Goal: Navigation & Orientation: Find specific page/section

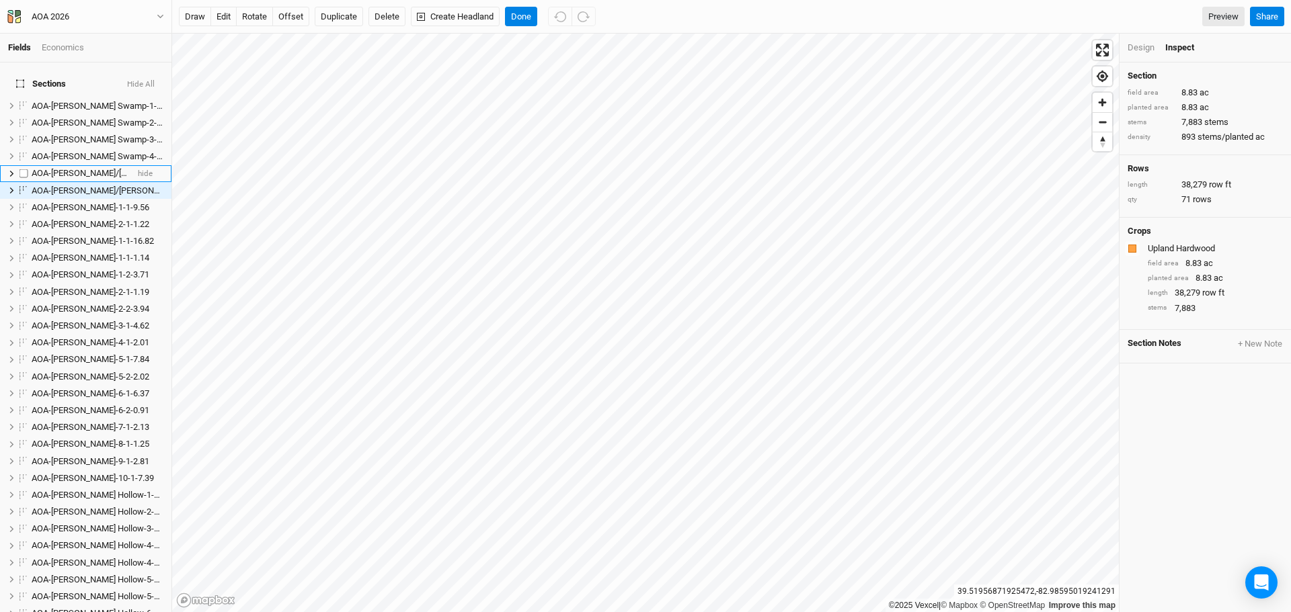
click at [82, 168] on span "AOA-[PERSON_NAME]/[PERSON_NAME]-1-1-4.26" at bounding box center [125, 173] width 186 height 10
click at [159, 15] on icon "button" at bounding box center [160, 17] width 6 height 4
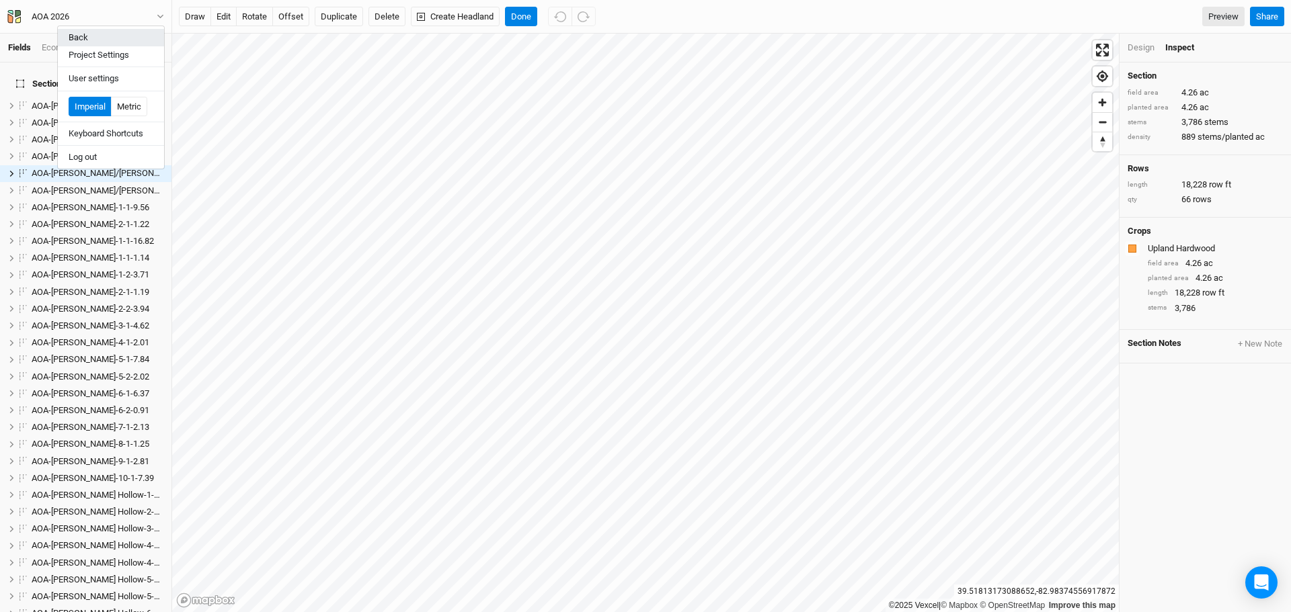
click at [95, 38] on button "Back" at bounding box center [111, 37] width 106 height 17
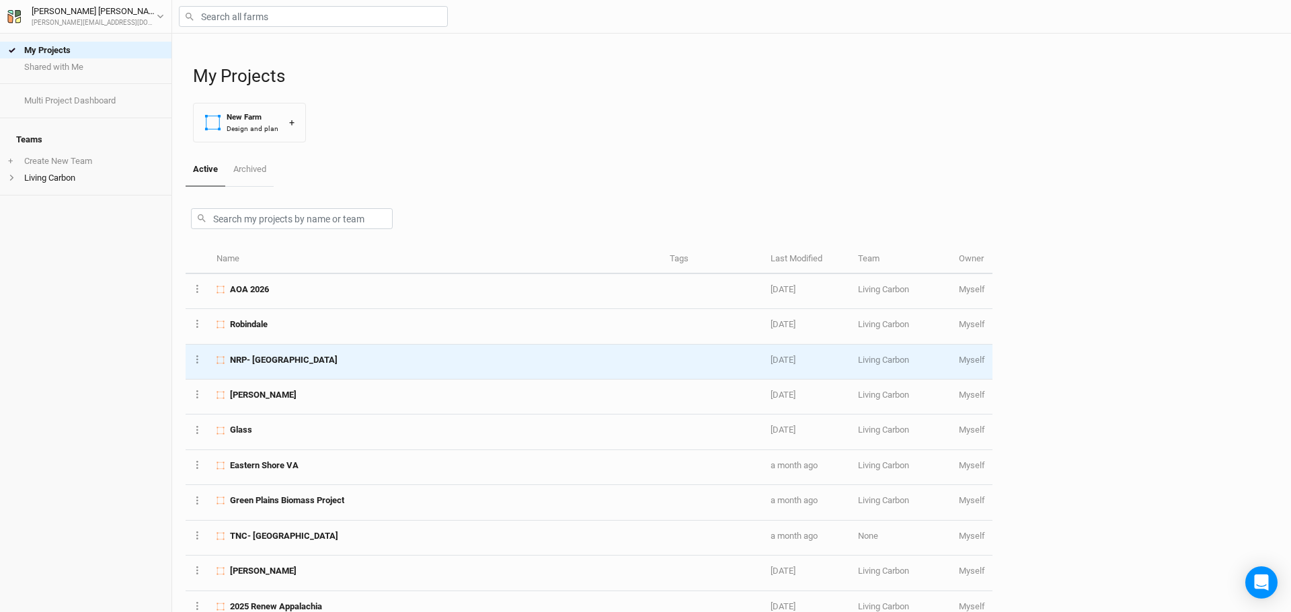
click at [319, 358] on span "NRP- [GEOGRAPHIC_DATA]" at bounding box center [284, 360] width 108 height 12
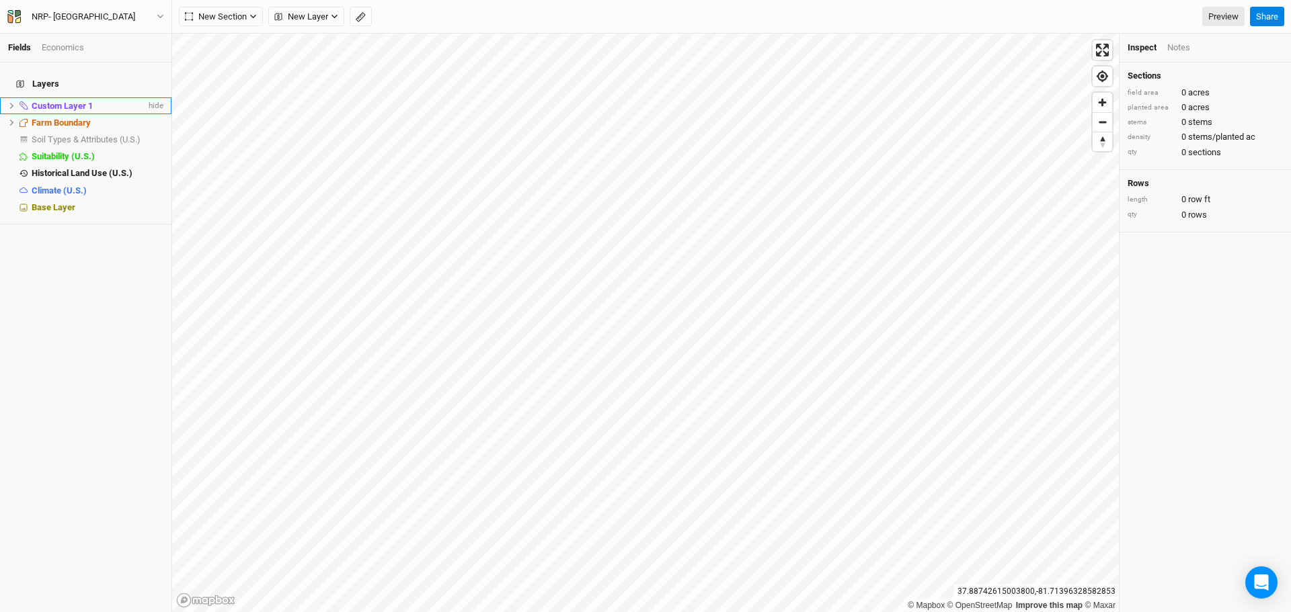
click at [9, 102] on icon at bounding box center [11, 105] width 7 height 7
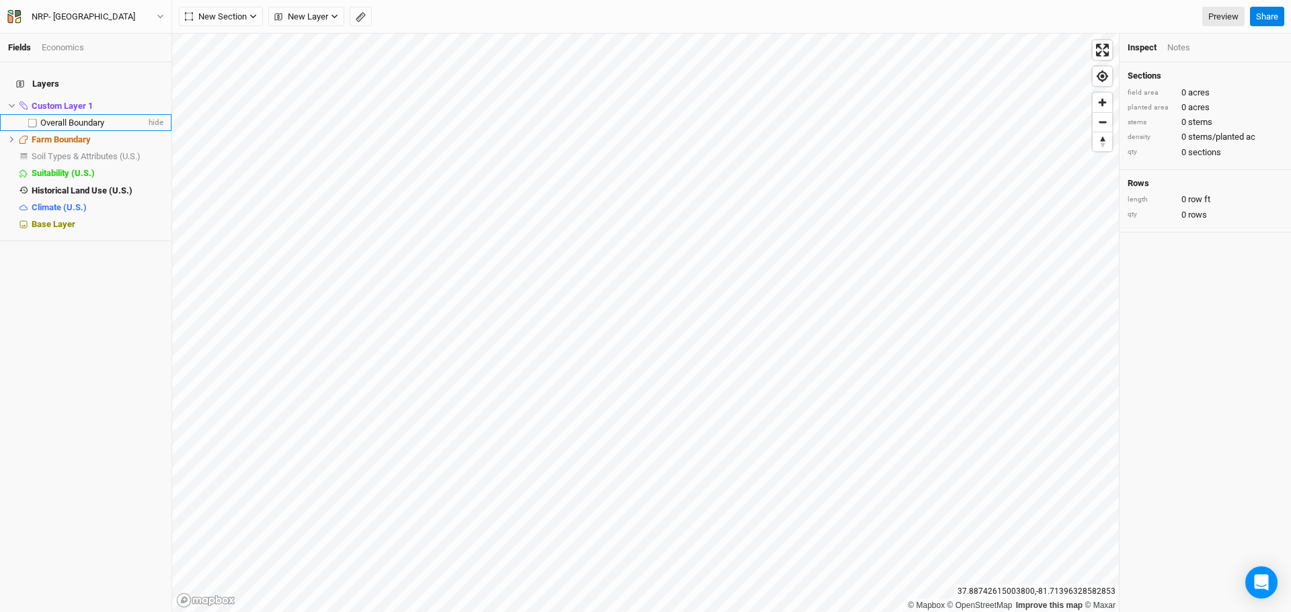
click at [54, 118] on span "Overall Boundary" at bounding box center [72, 123] width 64 height 10
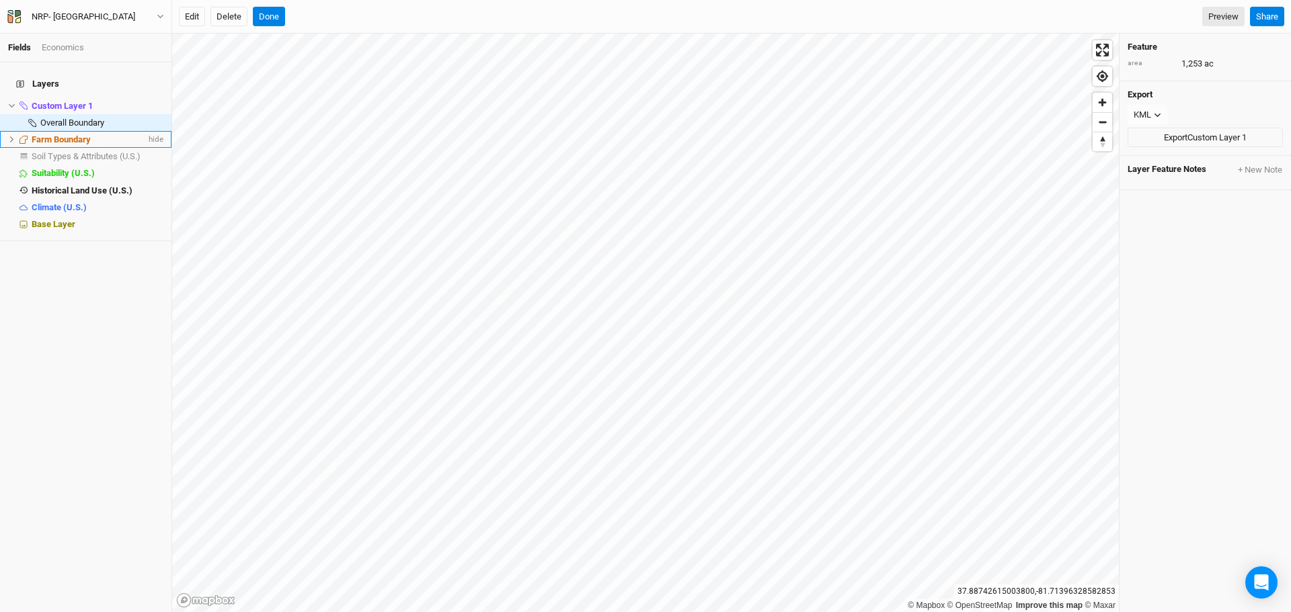
click at [11, 136] on icon at bounding box center [11, 139] width 7 height 7
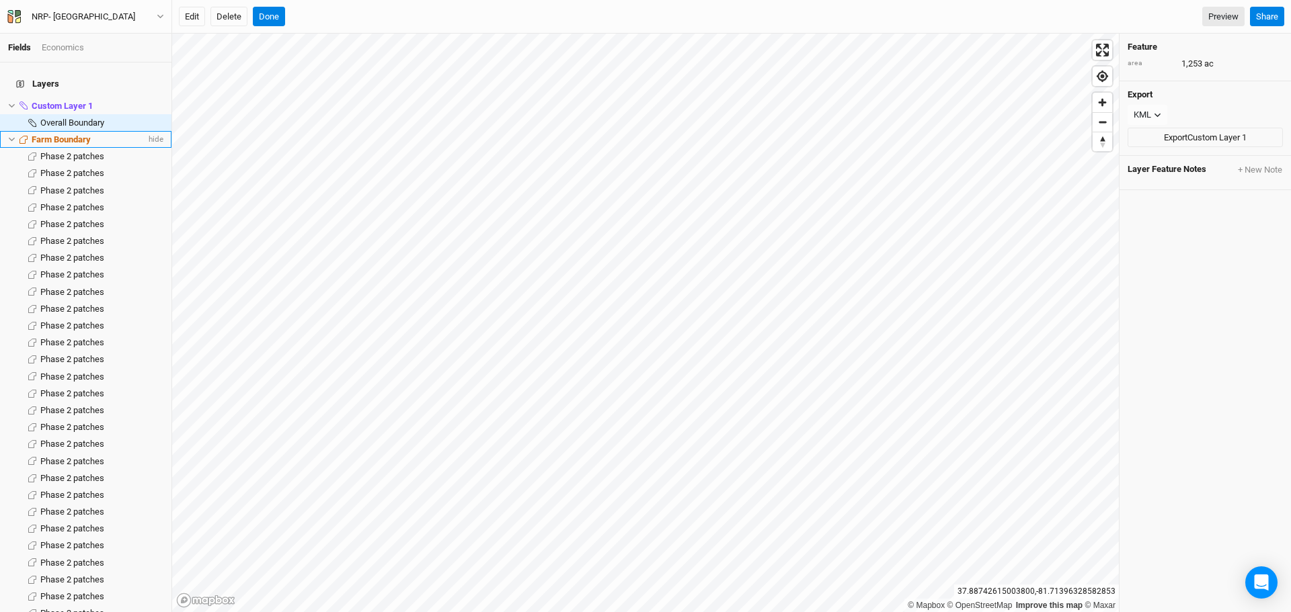
click at [74, 134] on span "Farm Boundary" at bounding box center [61, 139] width 59 height 10
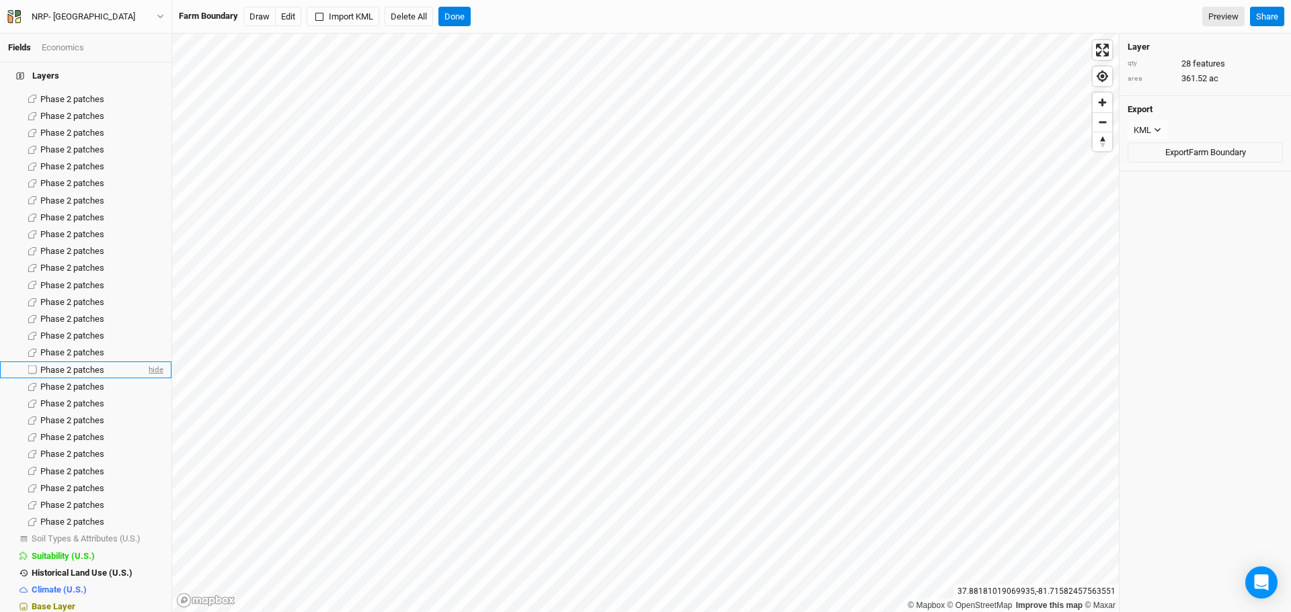
scroll to position [95, 0]
click at [100, 108] on span "Phase 2 patches" at bounding box center [72, 113] width 64 height 10
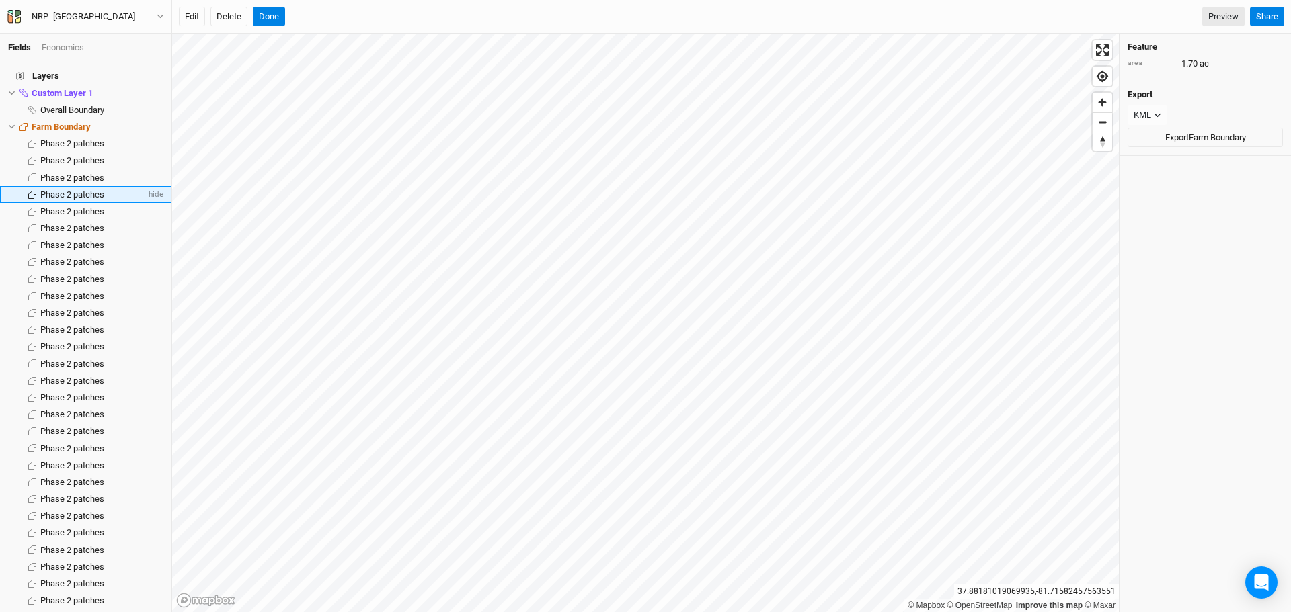
scroll to position [0, 0]
click at [157, 13] on icon "button" at bounding box center [160, 16] width 7 height 7
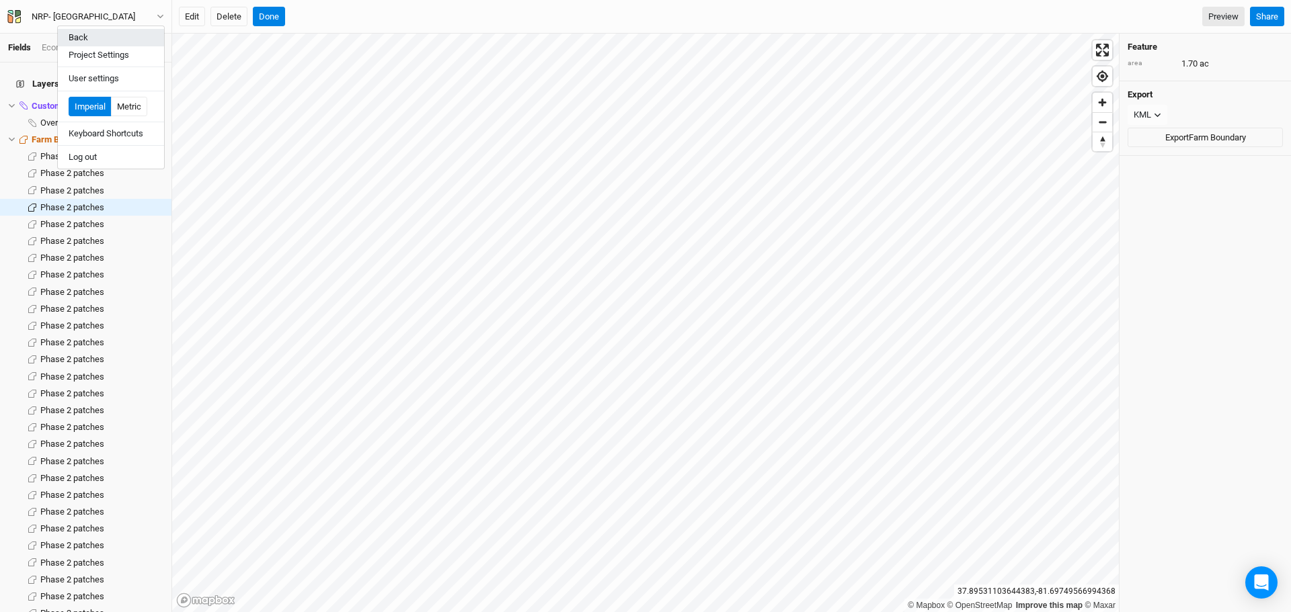
click at [109, 33] on button "Back" at bounding box center [111, 37] width 106 height 17
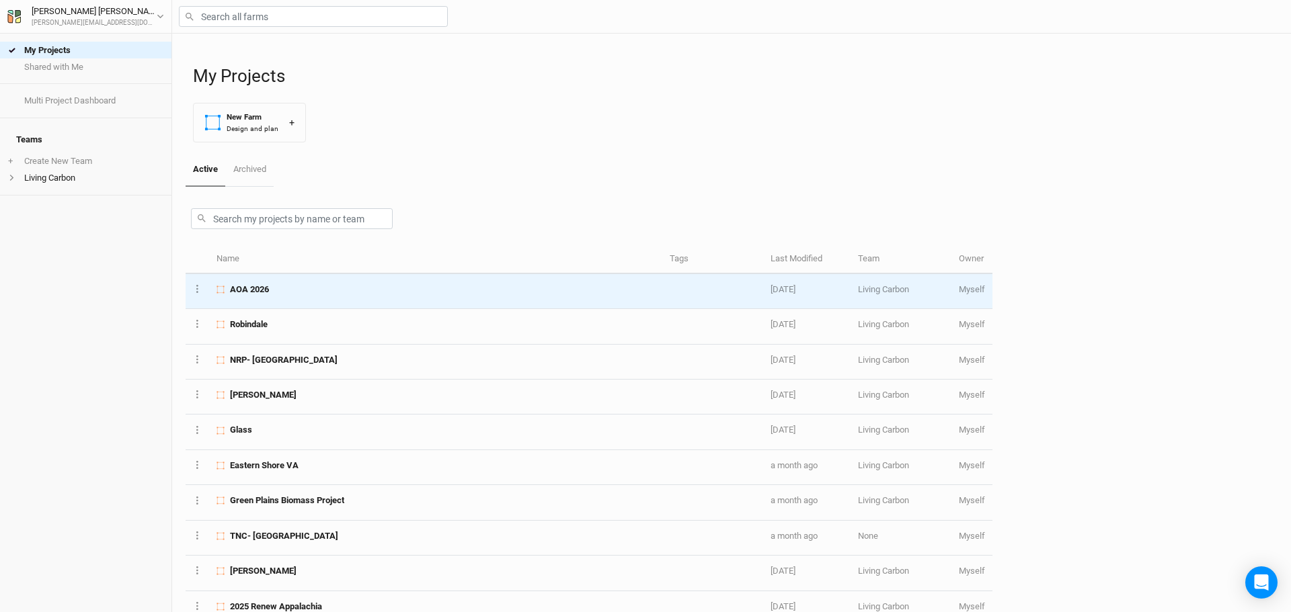
click at [280, 294] on div "AOA 2026" at bounding box center [435, 290] width 438 height 12
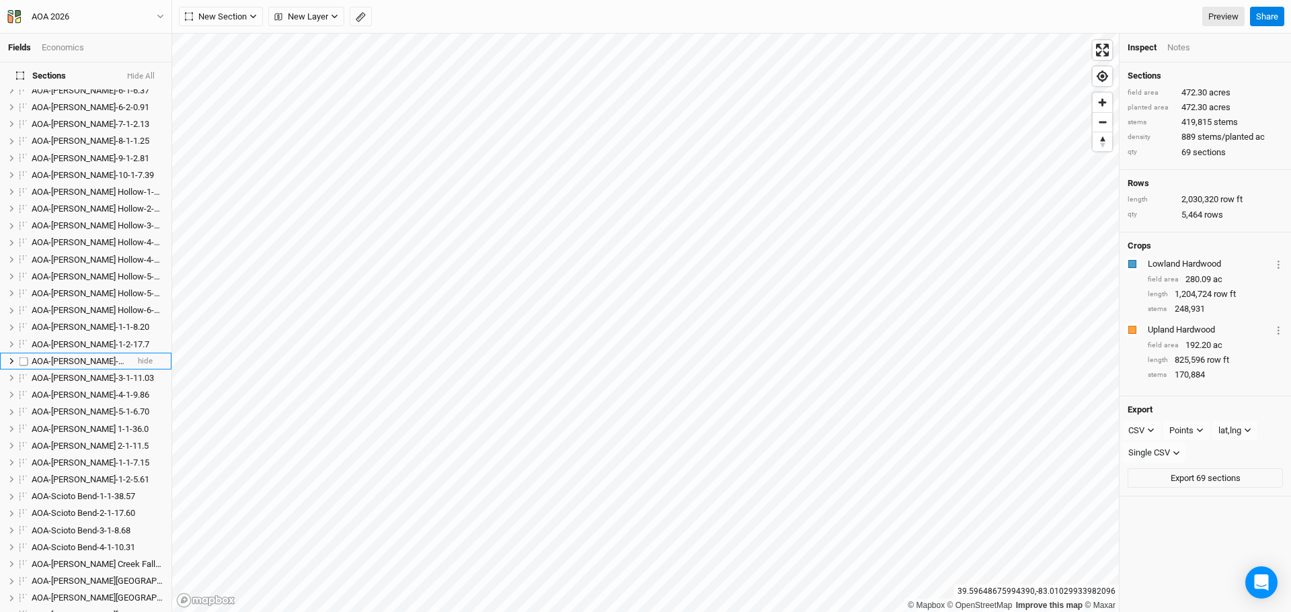
scroll to position [336, 0]
click at [73, 289] on span "AOA-[PERSON_NAME]-1-1-8.20" at bounding box center [91, 294] width 118 height 10
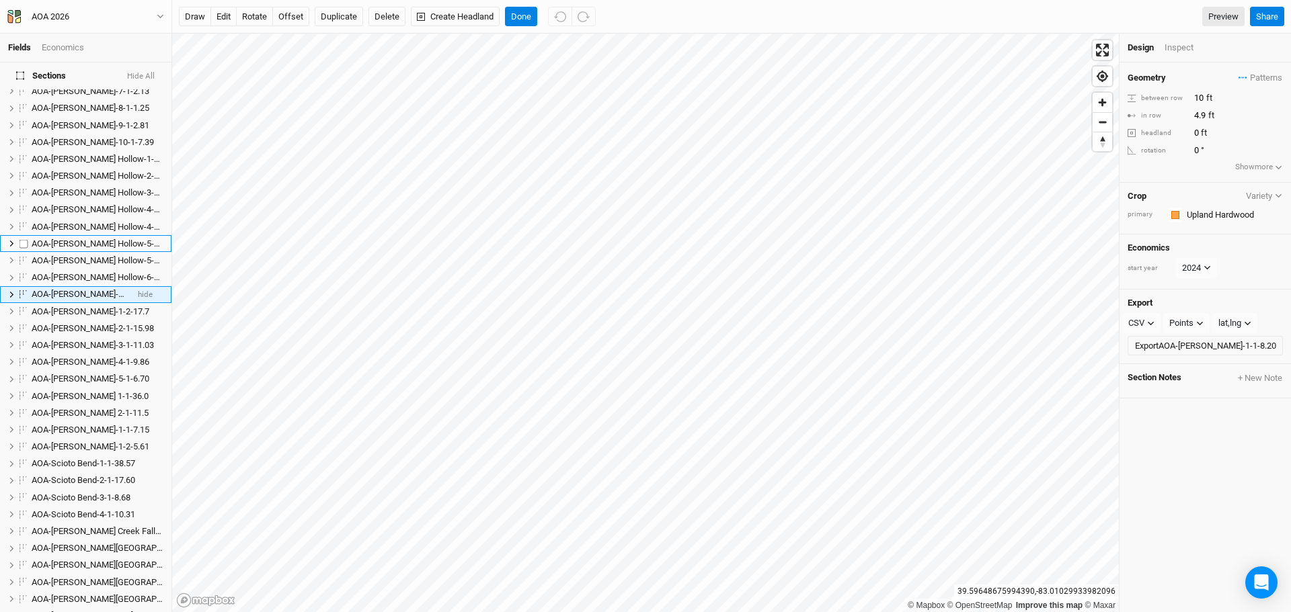
scroll to position [285, 0]
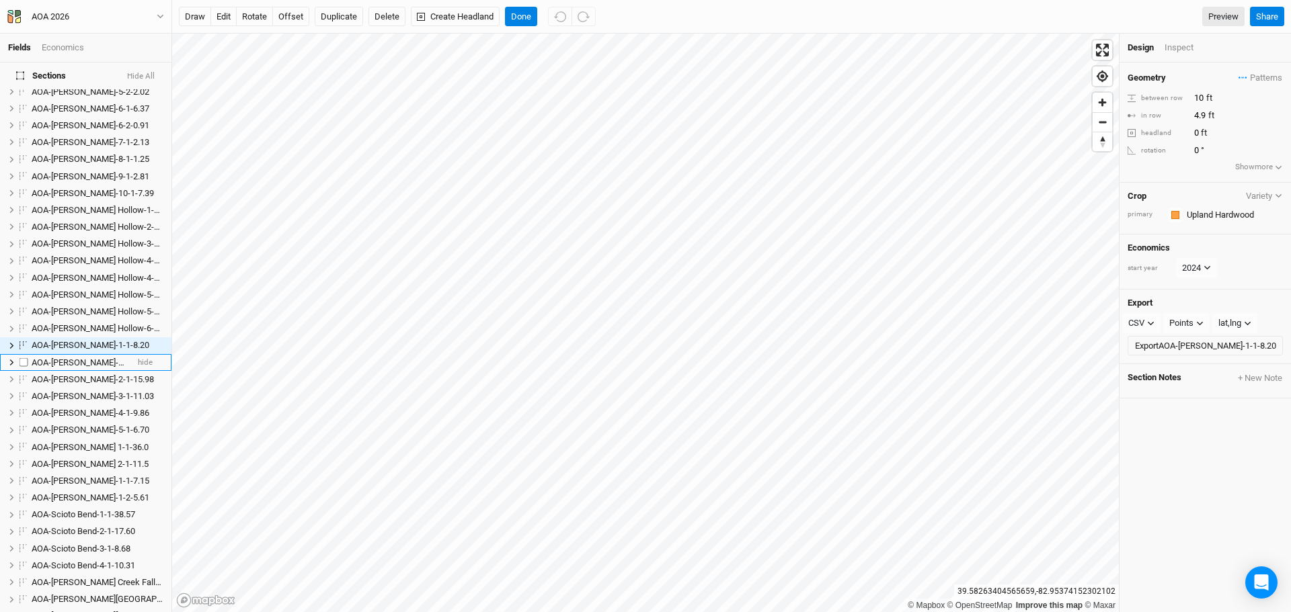
click at [95, 358] on span "AOA-[PERSON_NAME]-1-2-17.7" at bounding box center [91, 363] width 118 height 10
click at [1178, 48] on div "Inspect" at bounding box center [1188, 48] width 48 height 12
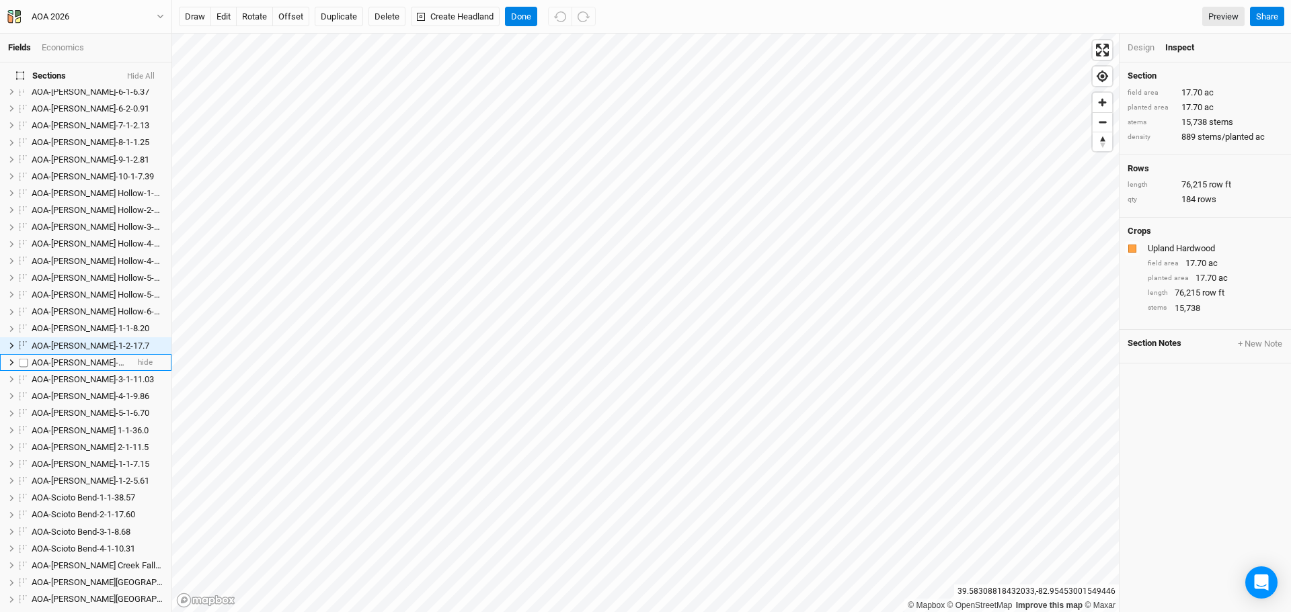
click at [61, 358] on span "AOA-[PERSON_NAME]-2-1-15.98" at bounding box center [93, 363] width 122 height 10
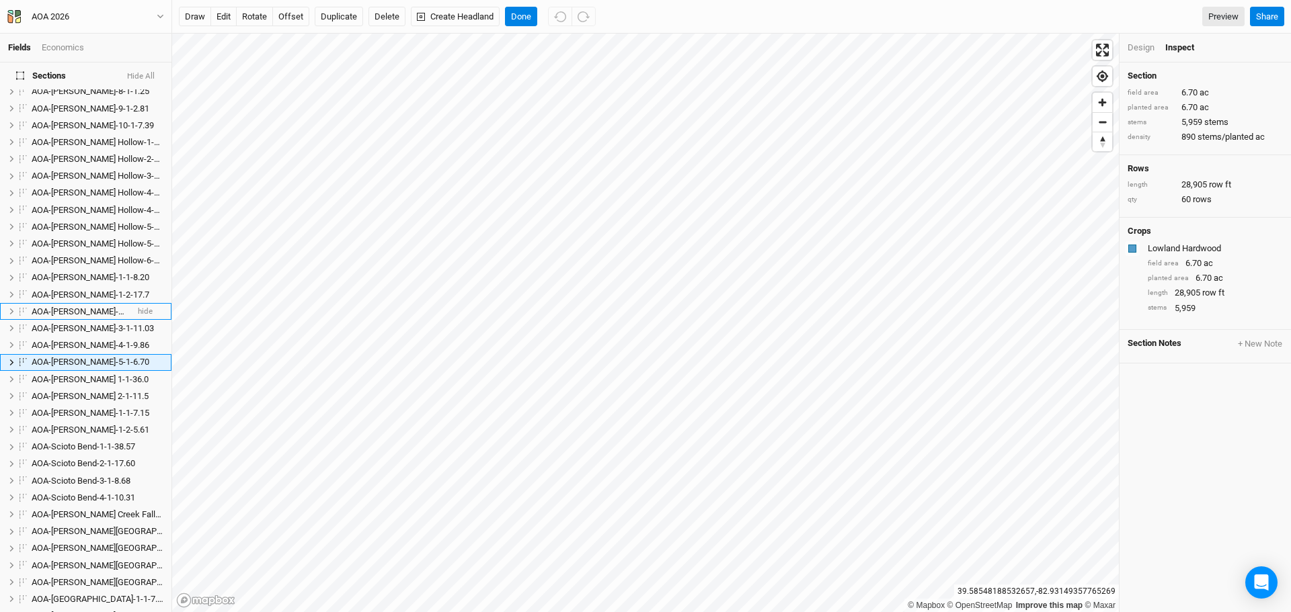
scroll to position [370, 0]
drag, startPoint x: 523, startPoint y: 15, endPoint x: 485, endPoint y: 25, distance: 39.5
click at [521, 16] on button "Done" at bounding box center [521, 17] width 32 height 20
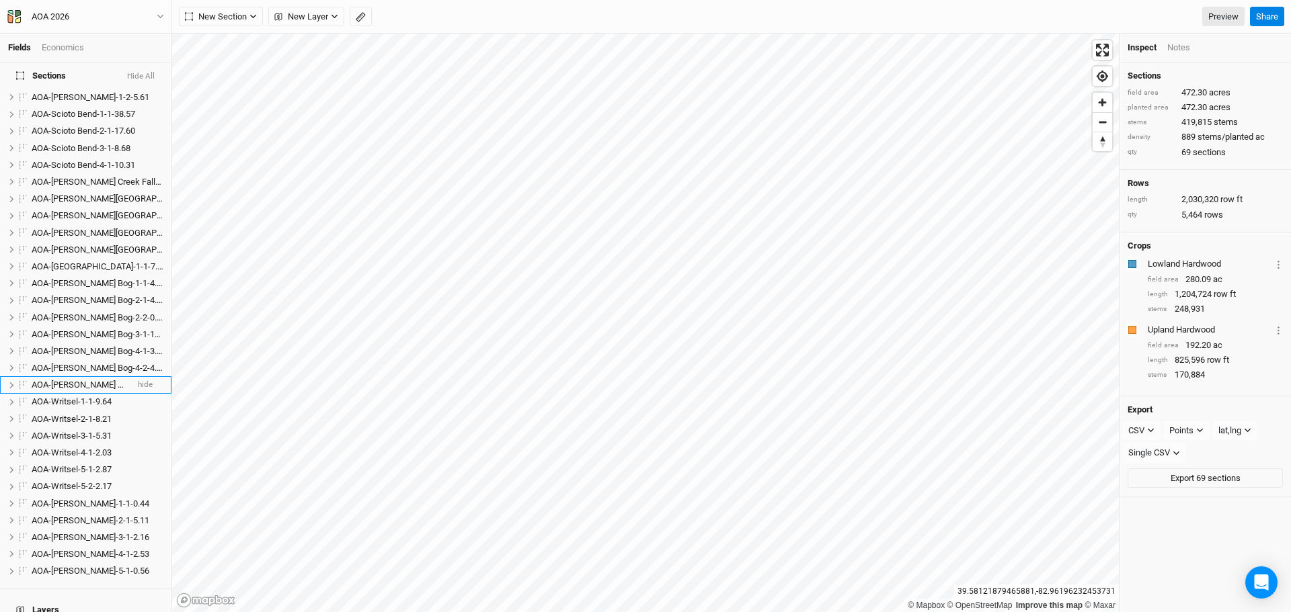
scroll to position [706, 0]
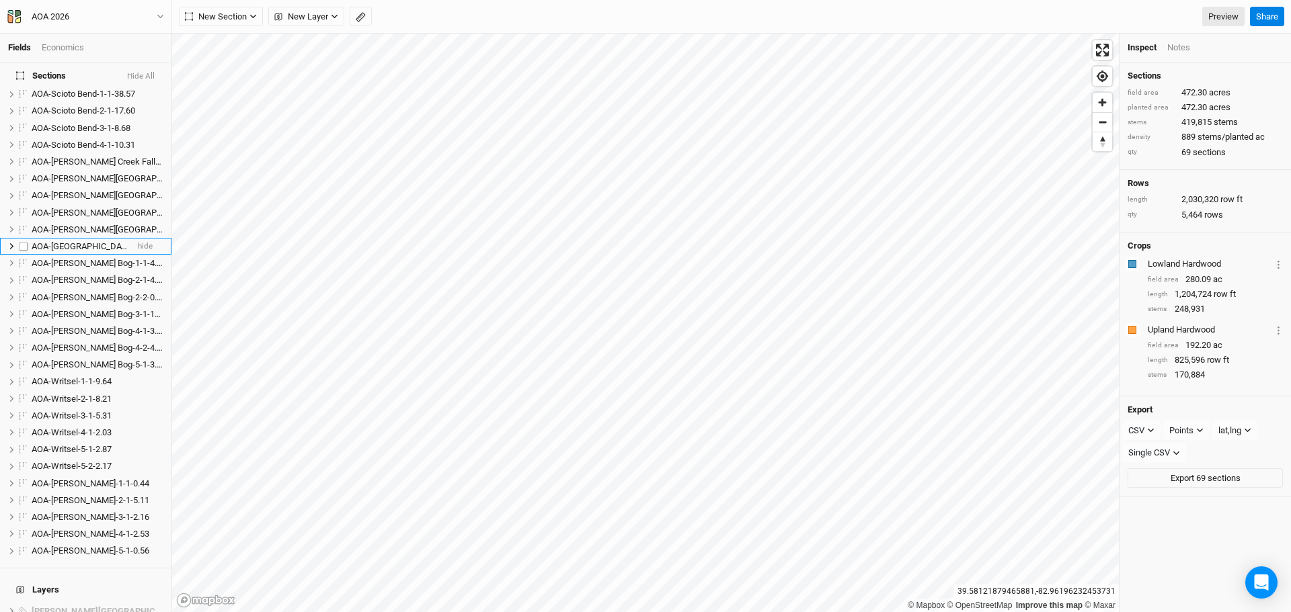
click at [75, 241] on span "AOA-[GEOGRAPHIC_DATA]-1-1-7.37" at bounding box center [99, 246] width 135 height 10
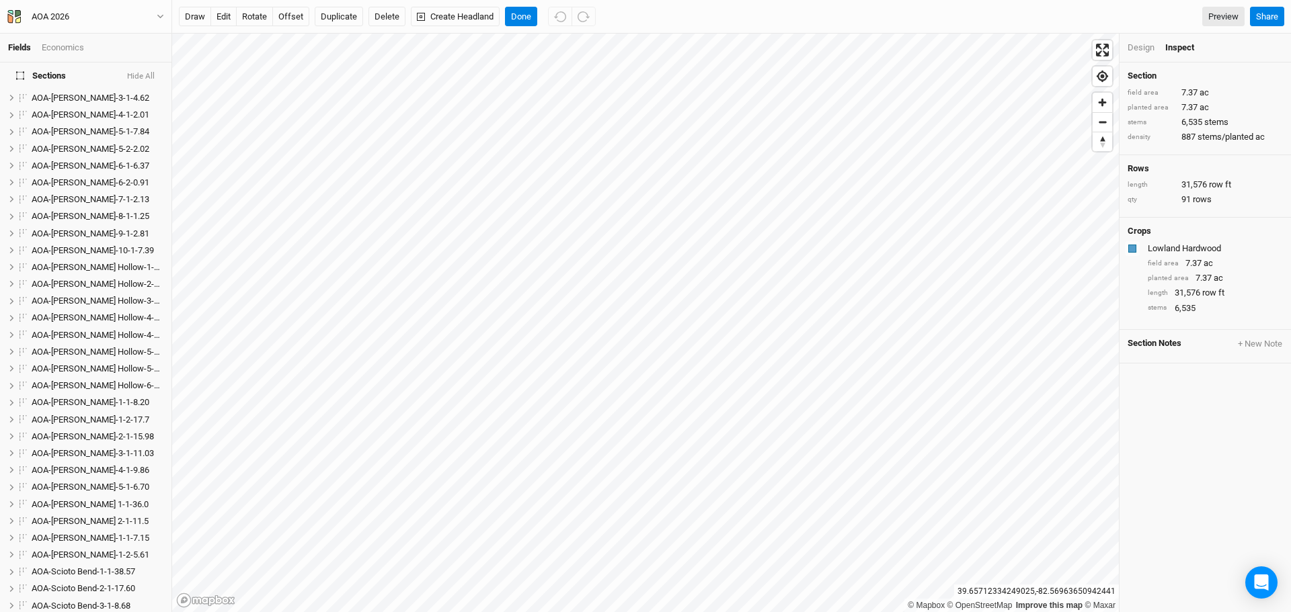
scroll to position [204, 0]
click at [65, 286] on span "AOA-[PERSON_NAME] Hollow-1-1-2.43" at bounding box center [105, 291] width 146 height 10
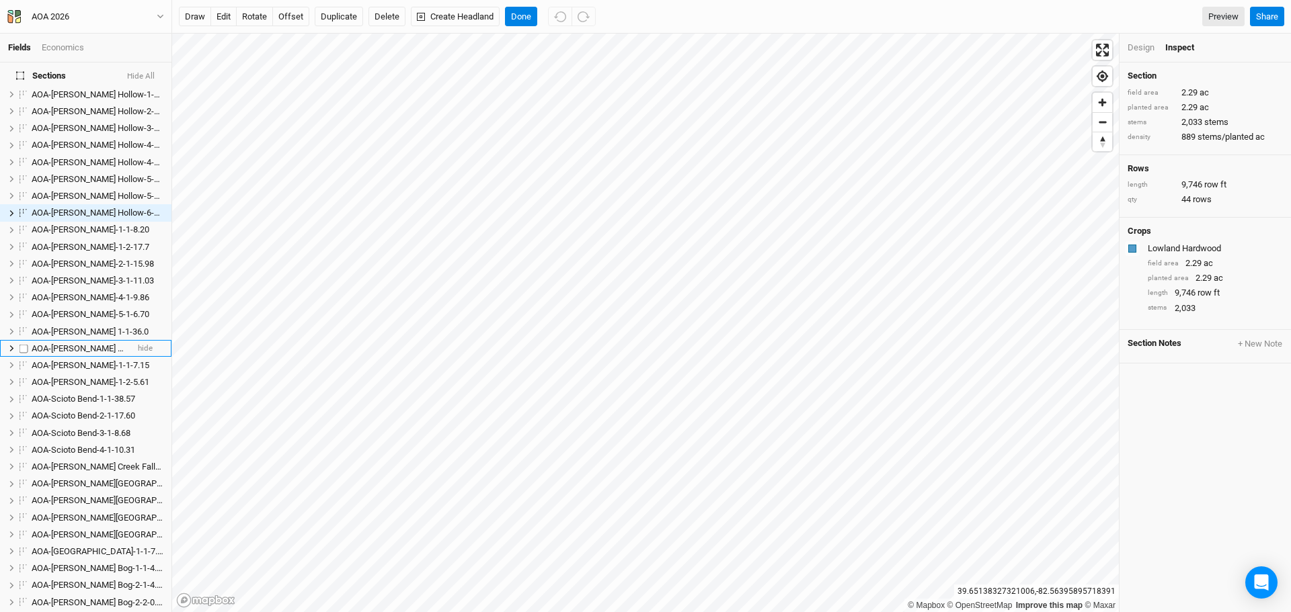
scroll to position [403, 0]
click at [93, 460] on span "AOA-[PERSON_NAME] Creek Fall-1-2-5.22" at bounding box center [110, 465] width 157 height 10
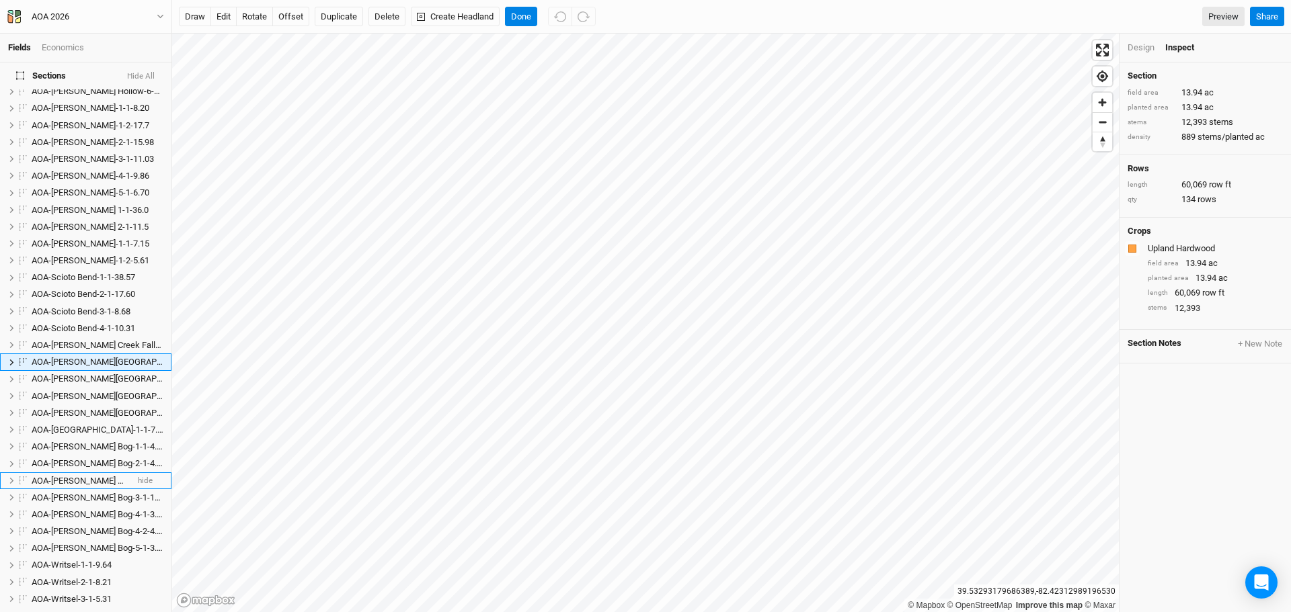
scroll to position [539, 0]
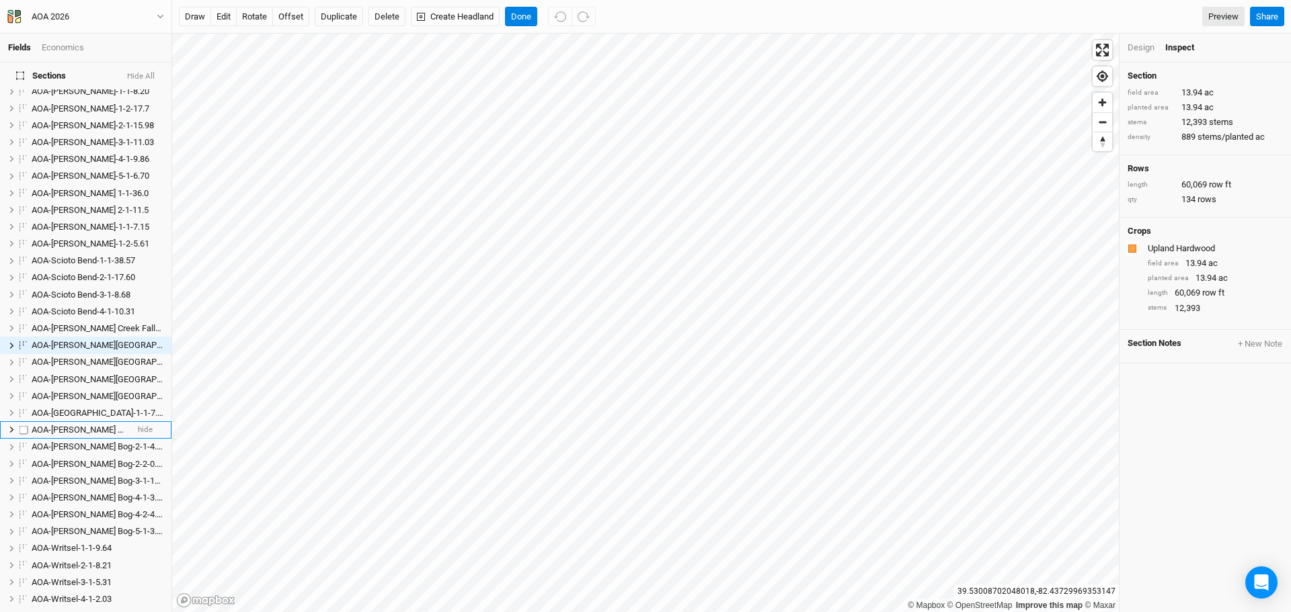
click at [72, 425] on span "AOA-[PERSON_NAME] Bog-1-1-4.29" at bounding box center [99, 430] width 134 height 10
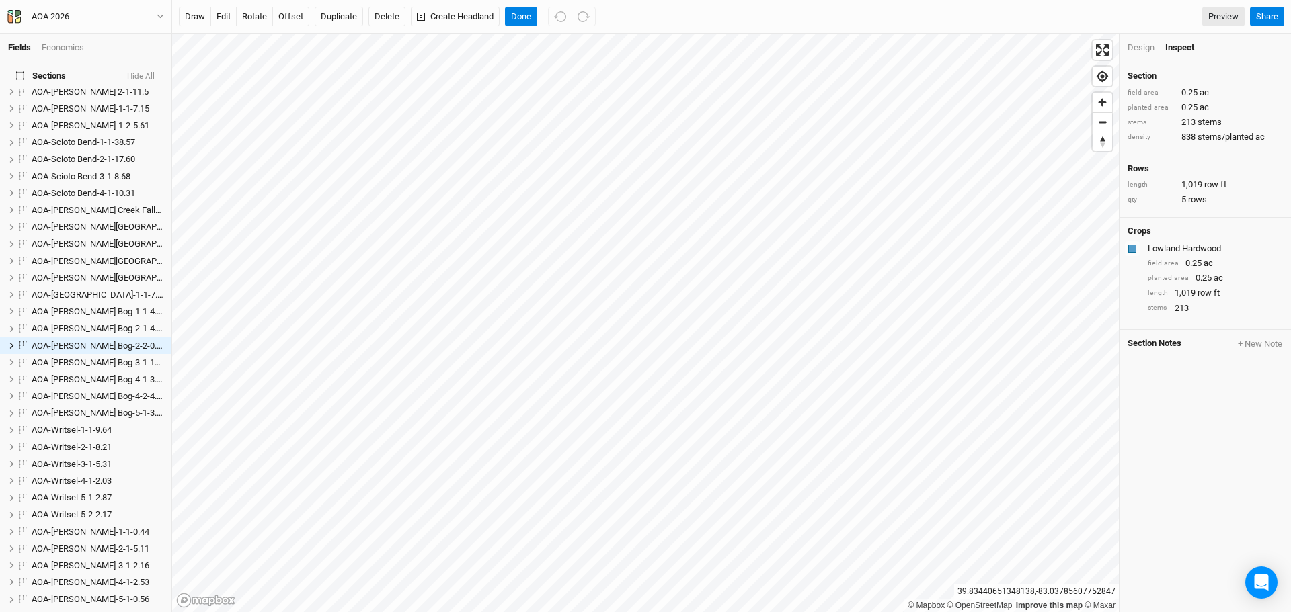
scroll to position [1129, 0]
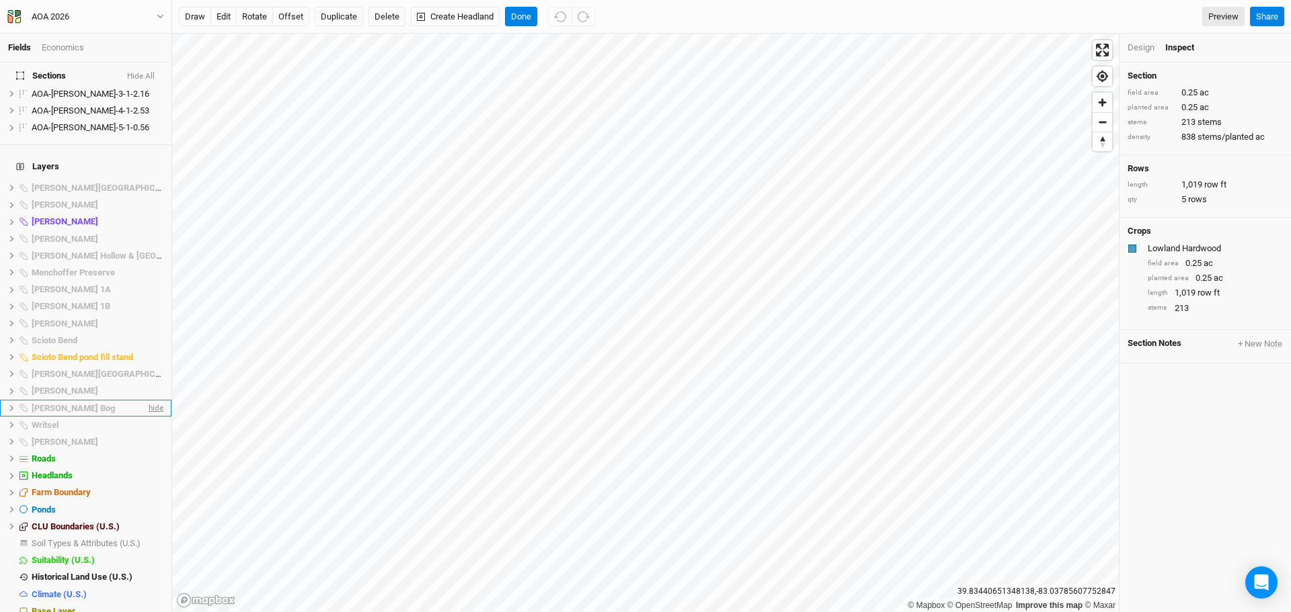
click at [150, 400] on span "hide" at bounding box center [154, 408] width 17 height 17
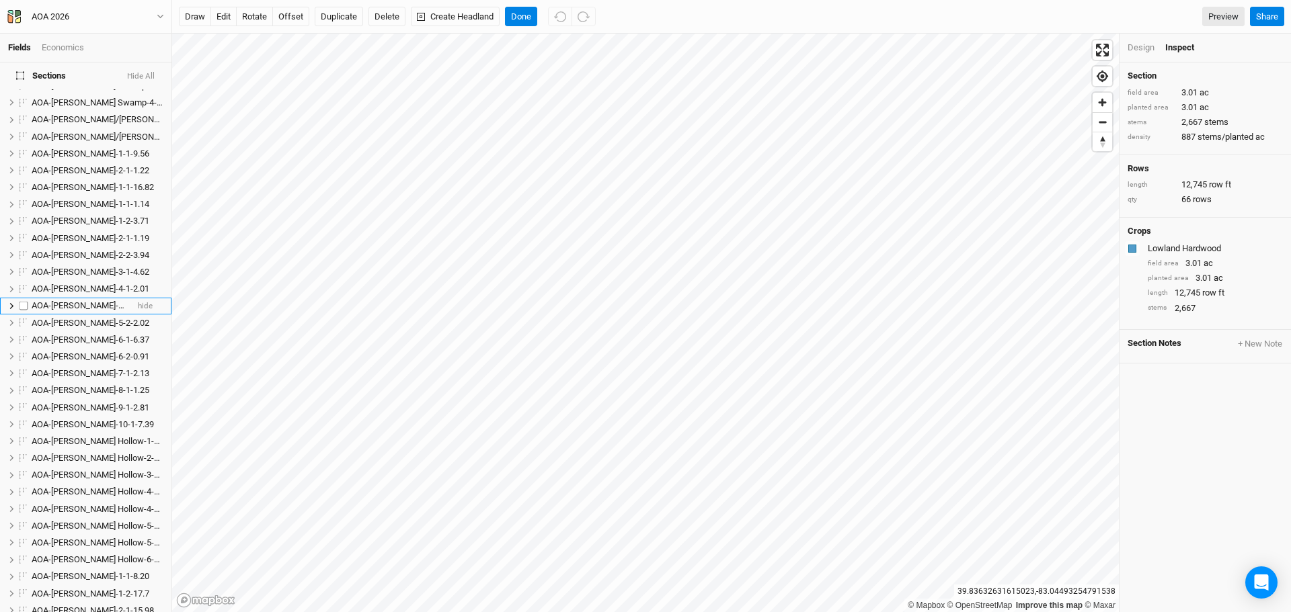
scroll to position [53, 0]
click at [83, 149] on span "AOA-[PERSON_NAME]-1-1-9.56" at bounding box center [91, 154] width 118 height 10
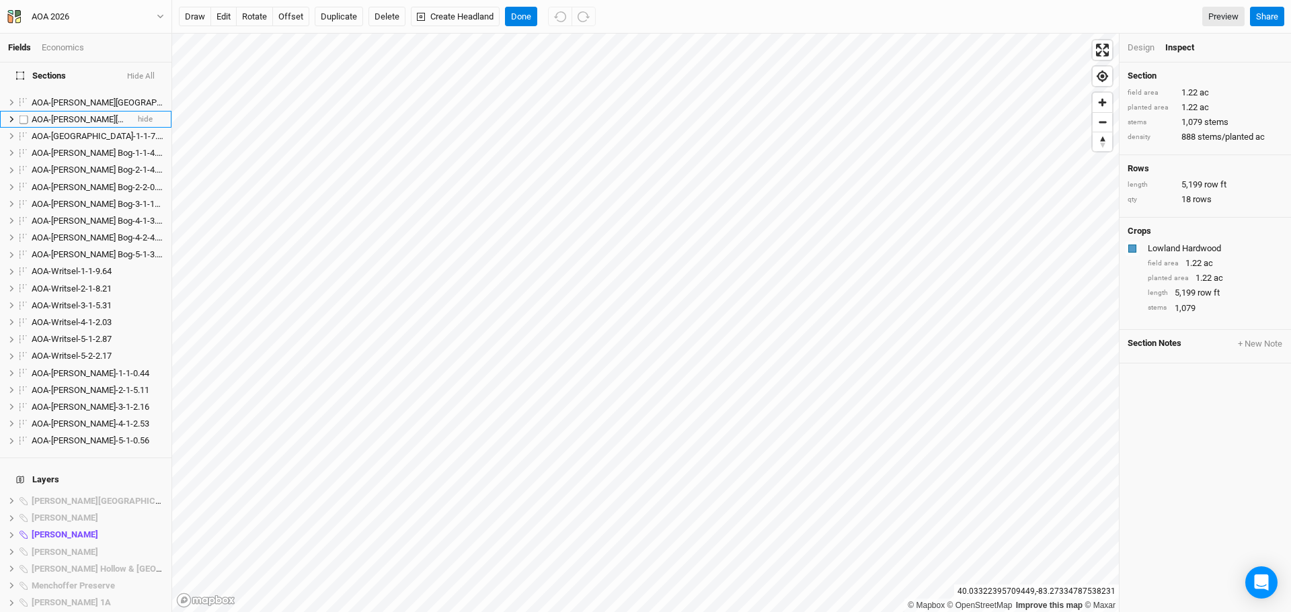
scroll to position [874, 0]
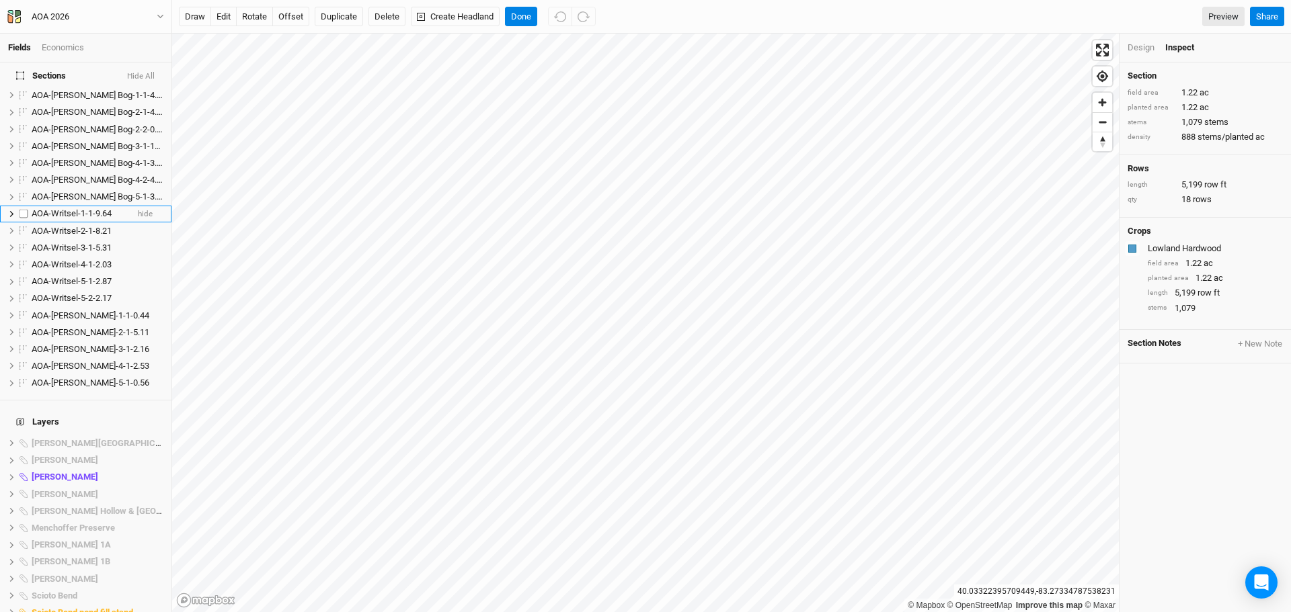
click at [63, 208] on span "AOA-Writsel-1-1-9.64" at bounding box center [72, 213] width 80 height 10
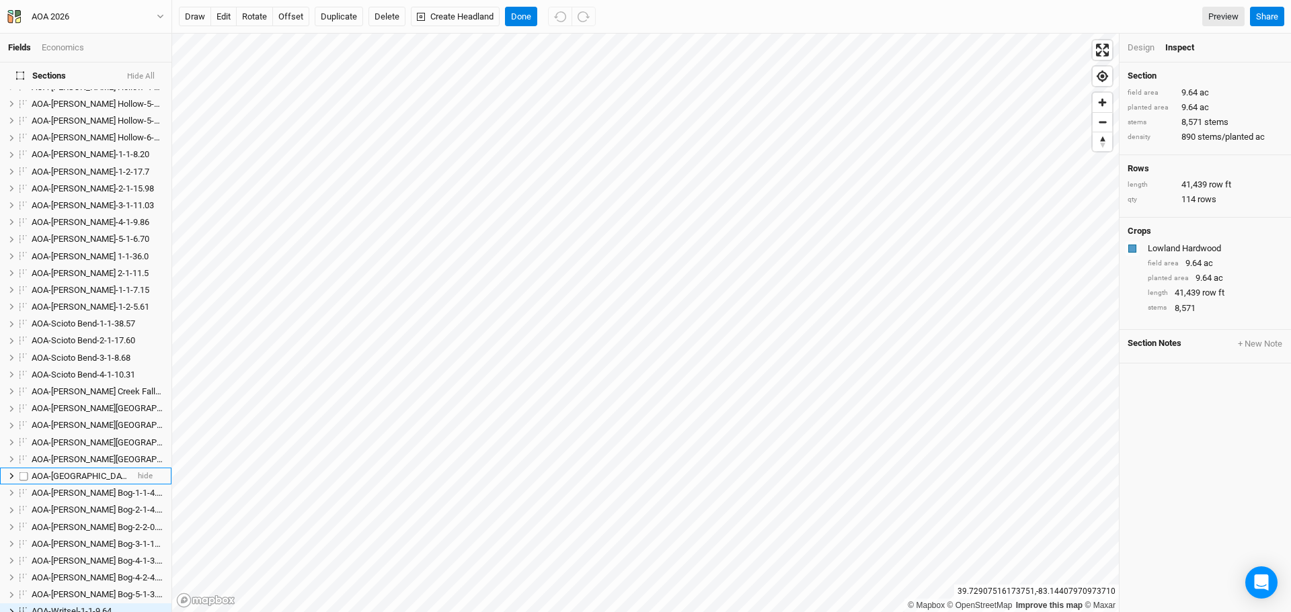
scroll to position [473, 0]
click at [75, 321] on span "AOA-Scioto Bend-1-1-38.57" at bounding box center [84, 326] width 104 height 10
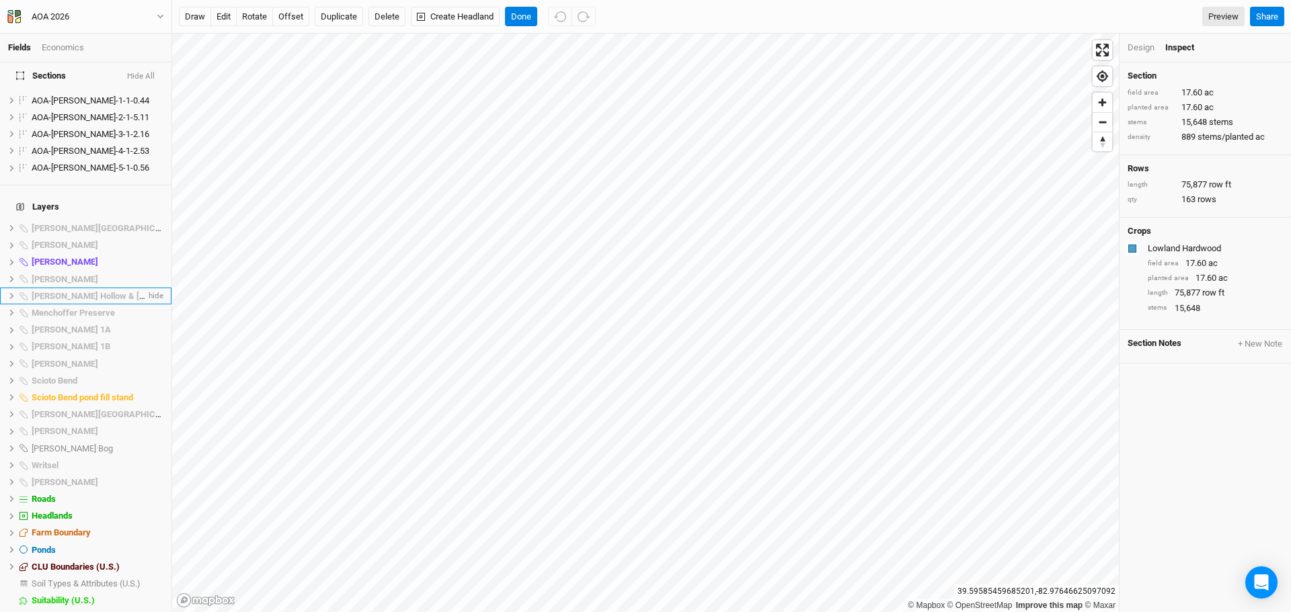
scroll to position [1129, 0]
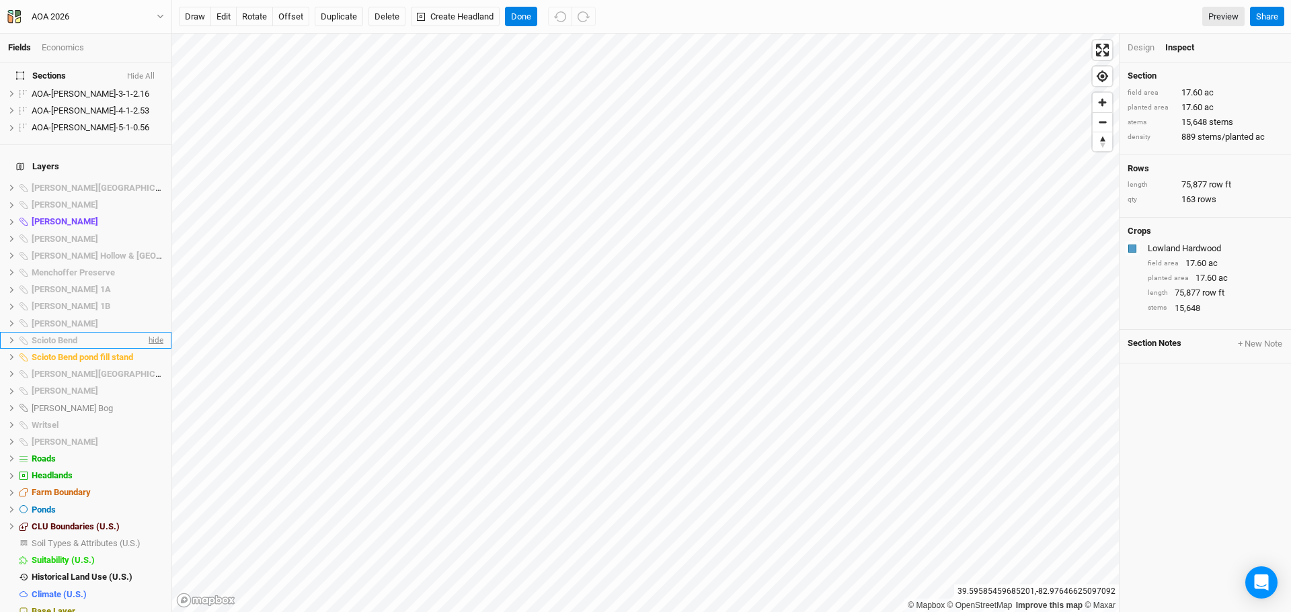
click at [146, 332] on span "hide" at bounding box center [154, 340] width 17 height 17
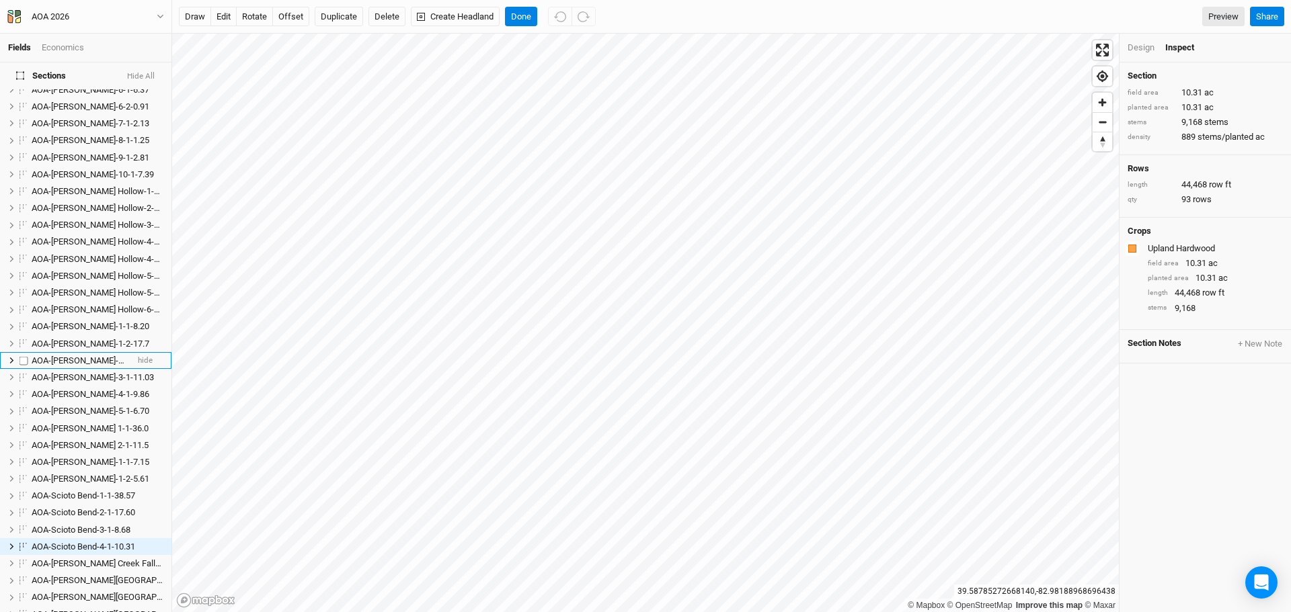
scroll to position [102, 0]
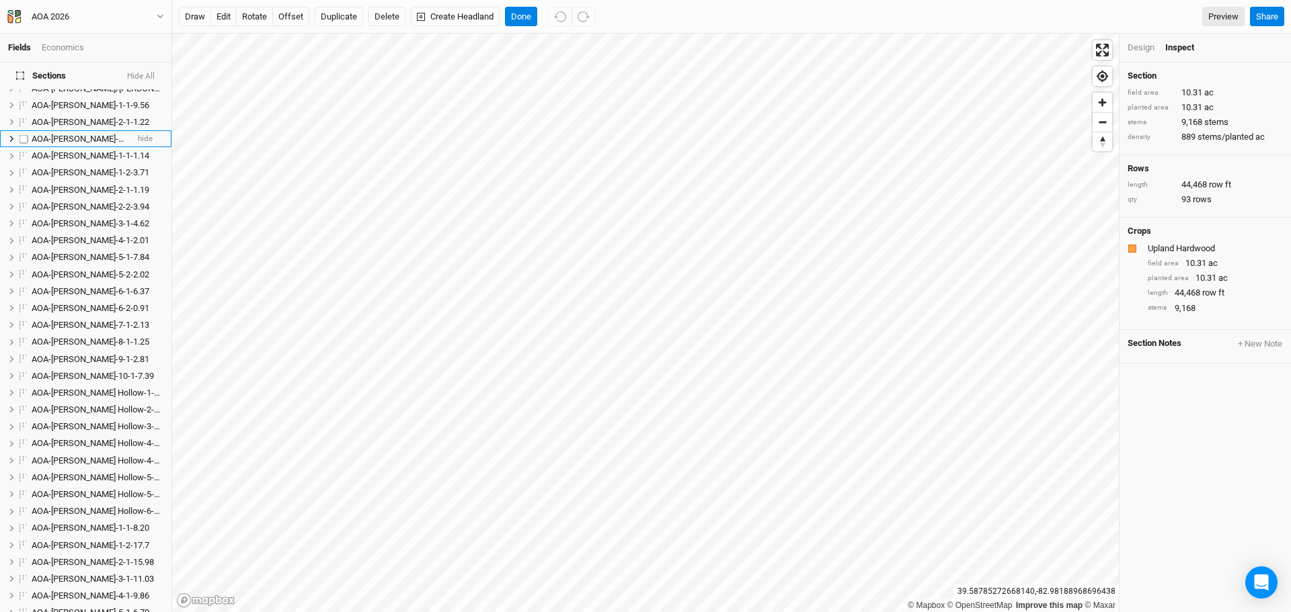
click at [78, 134] on span "AOA-[PERSON_NAME]-1-1-16.82" at bounding box center [93, 139] width 122 height 10
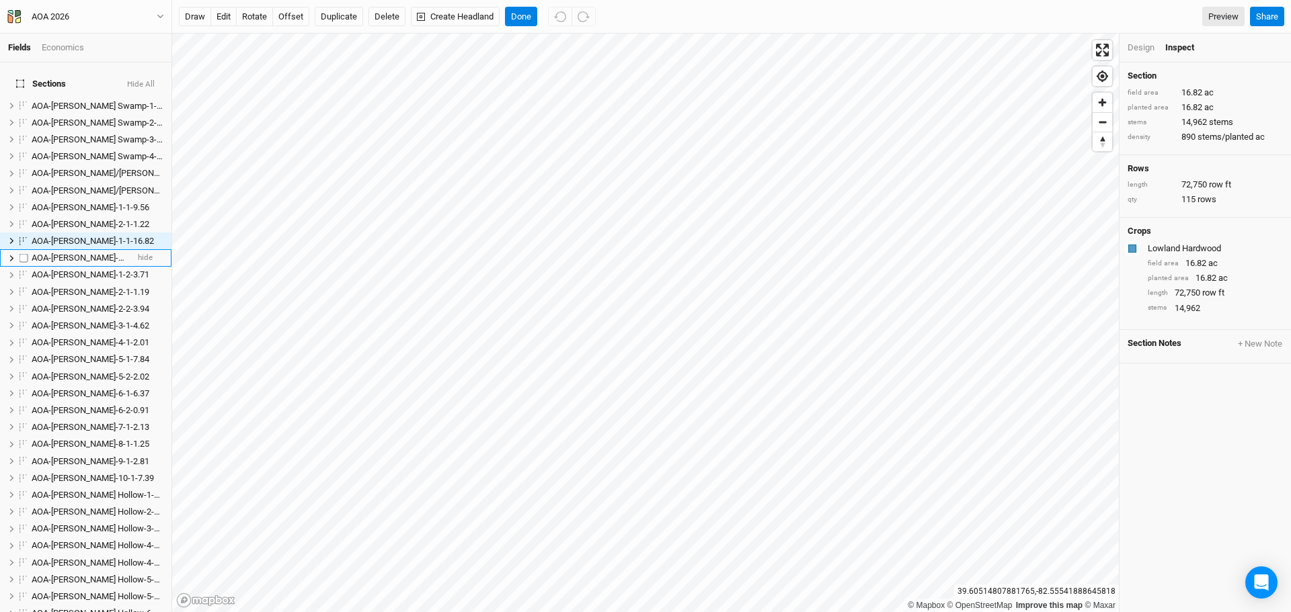
click at [93, 253] on span "AOA-[PERSON_NAME]-1-1-1.14" at bounding box center [91, 258] width 118 height 10
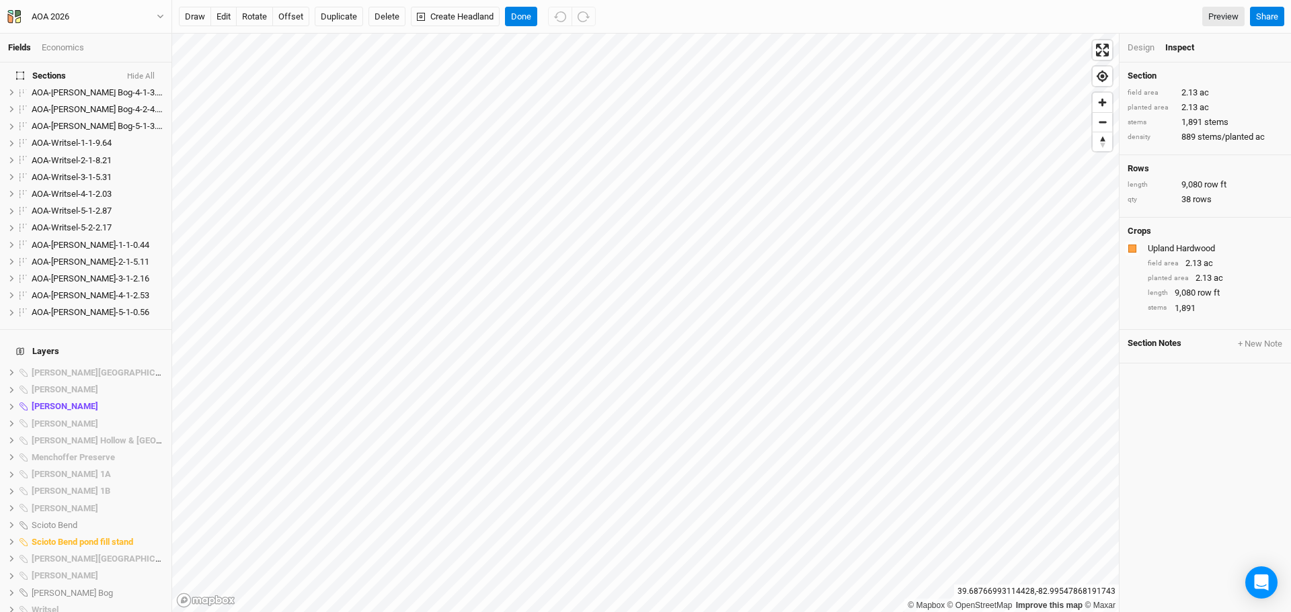
scroll to position [956, 0]
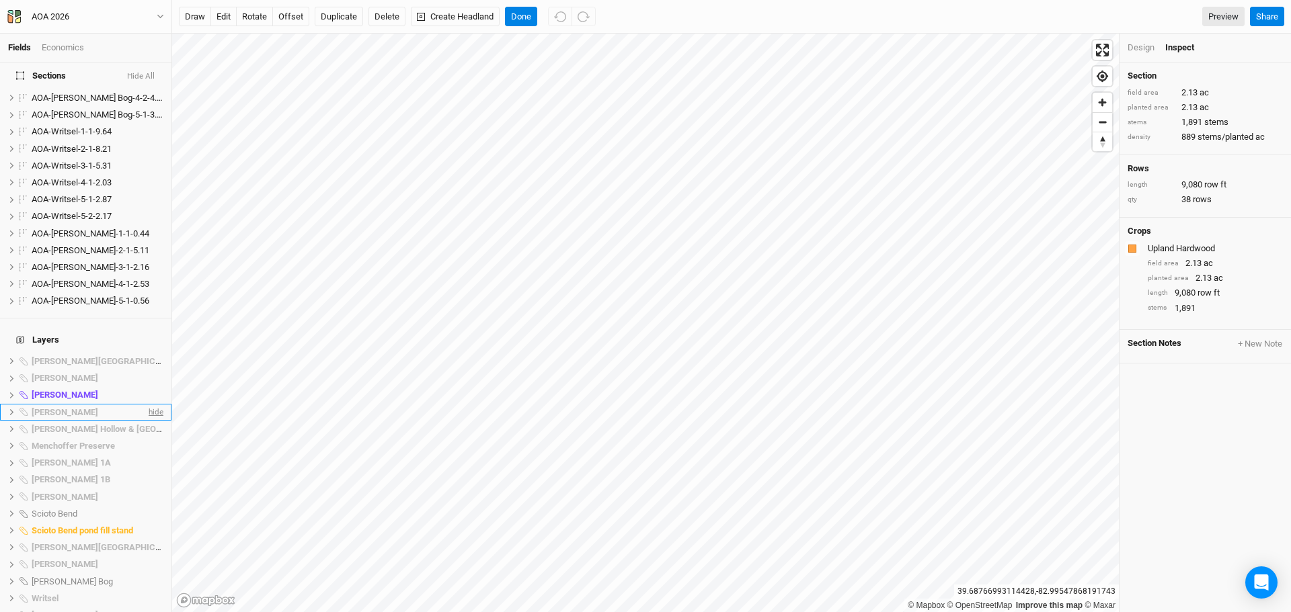
click at [146, 404] on span "hide" at bounding box center [154, 412] width 17 height 17
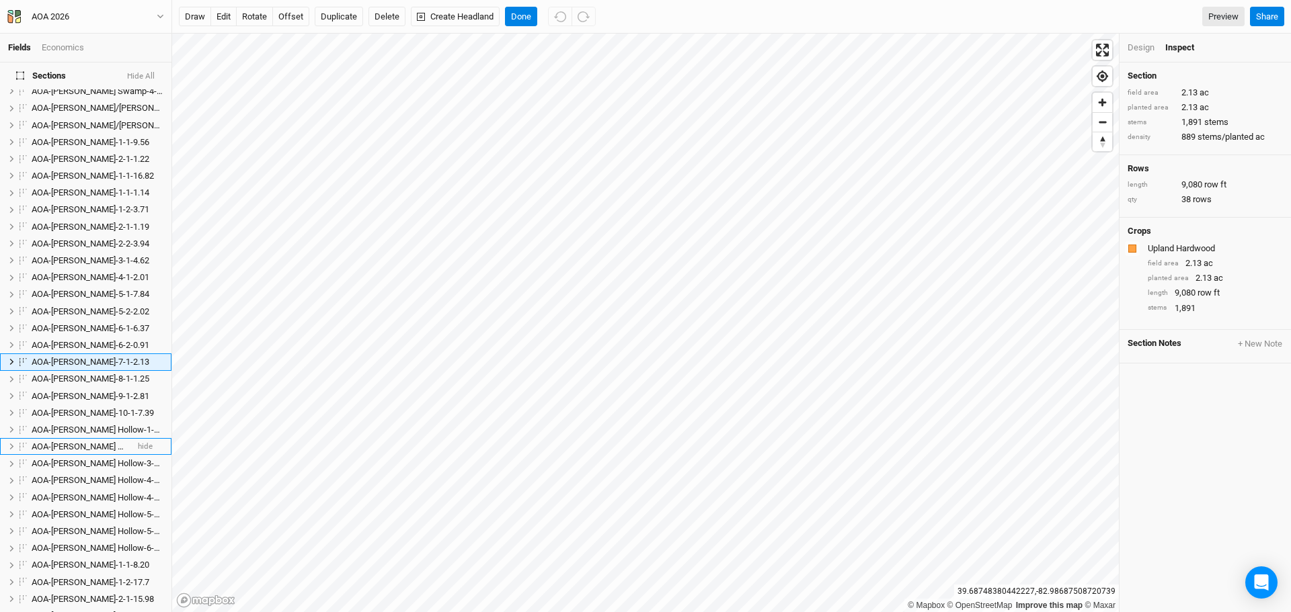
scroll to position [82, 0]
click at [517, 12] on button "Done" at bounding box center [521, 17] width 32 height 20
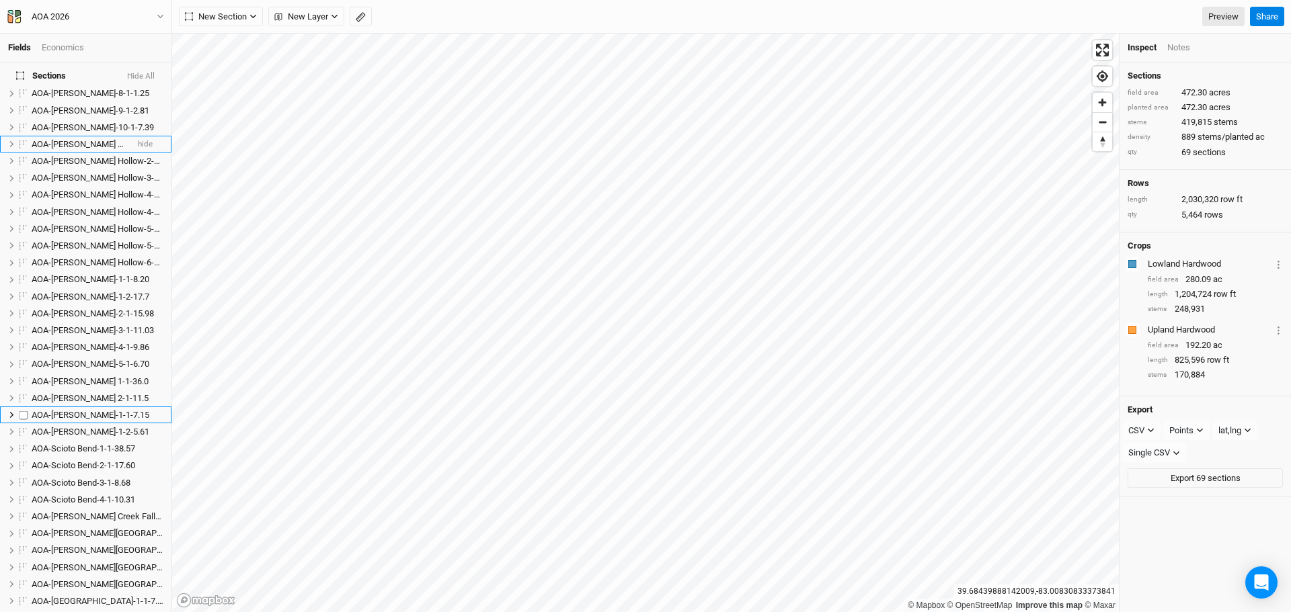
scroll to position [687, 0]
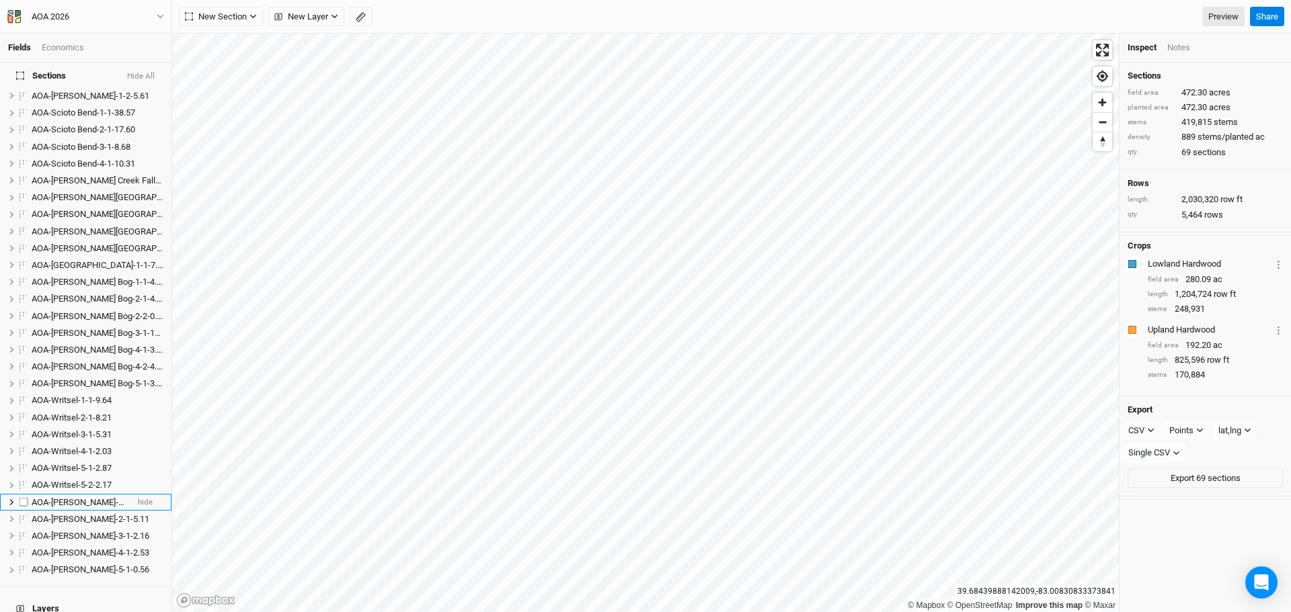
click at [74, 497] on span "AOA-[PERSON_NAME]-1-1-0.44" at bounding box center [91, 502] width 118 height 10
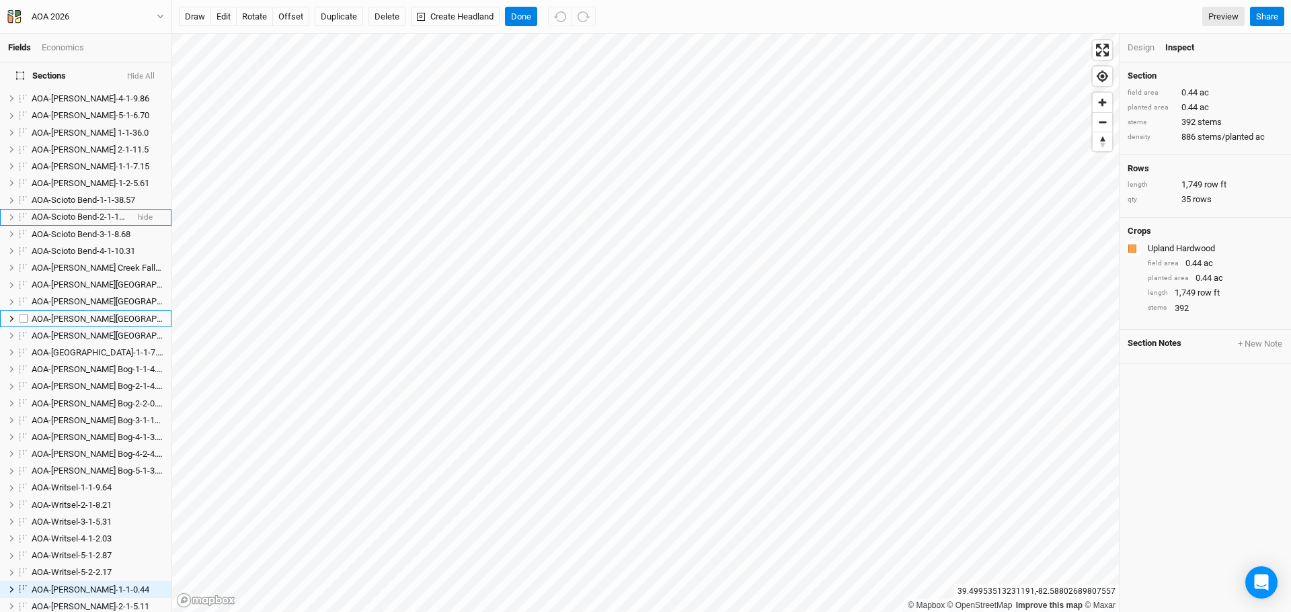
scroll to position [508, 0]
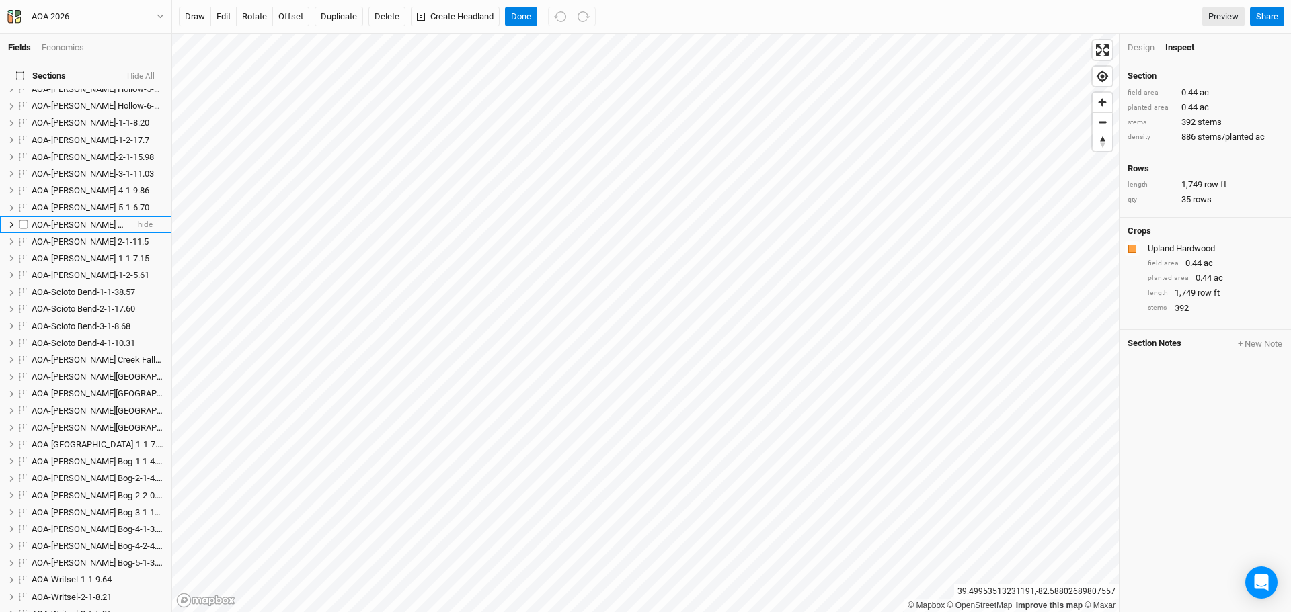
click at [73, 220] on span "AOA-[PERSON_NAME] 1-1-36.0" at bounding box center [90, 225] width 117 height 10
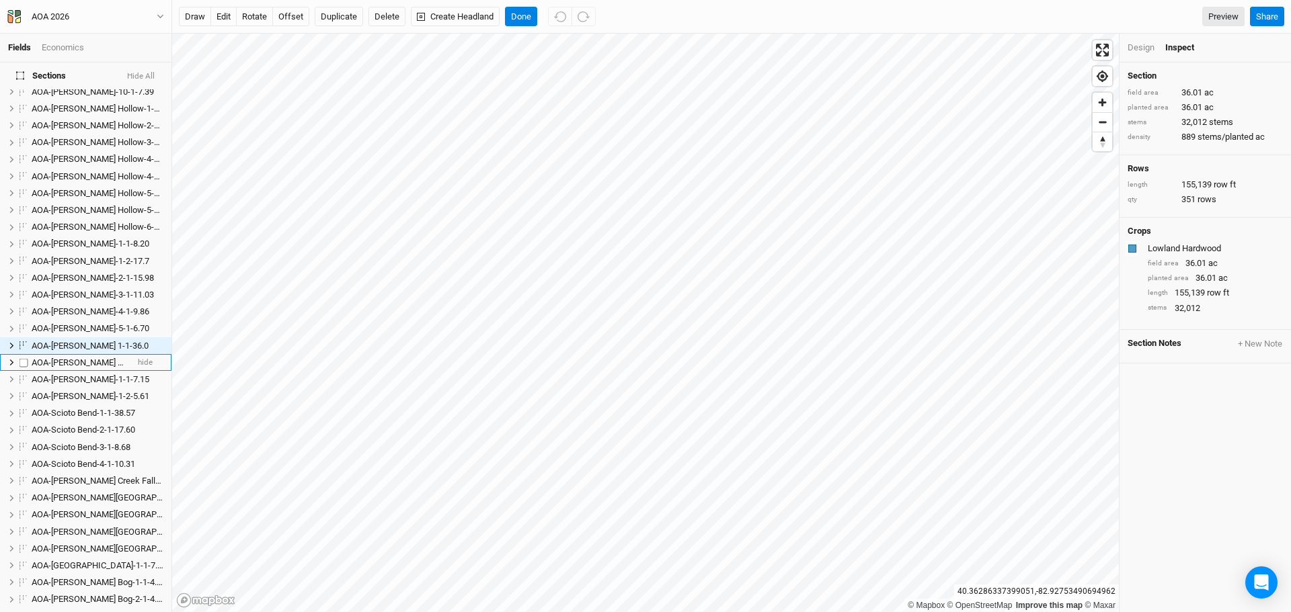
click at [71, 358] on span "AOA-[PERSON_NAME] 2-1-11.5" at bounding box center [90, 363] width 117 height 10
click at [56, 341] on span "AOA-[PERSON_NAME] 2-1-11.5" at bounding box center [90, 346] width 117 height 10
click at [114, 341] on input "AOA-[PERSON_NAME] 2-1-11.5" at bounding box center [77, 348] width 91 height 15
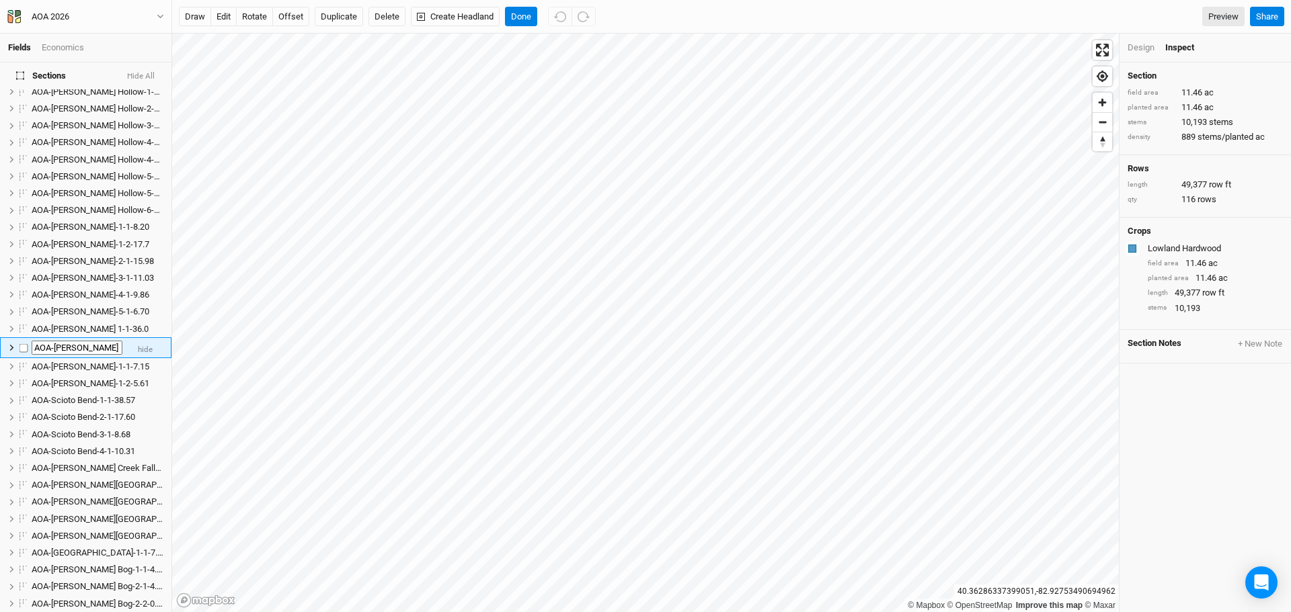
type input "AOA-[PERSON_NAME] 2-1-11.46"
click at [82, 362] on span "AOA-[PERSON_NAME]-1-1-7.15" at bounding box center [91, 367] width 118 height 10
click at [73, 323] on span "AOA-[PERSON_NAME] 2-1-11.46" at bounding box center [93, 328] width 122 height 10
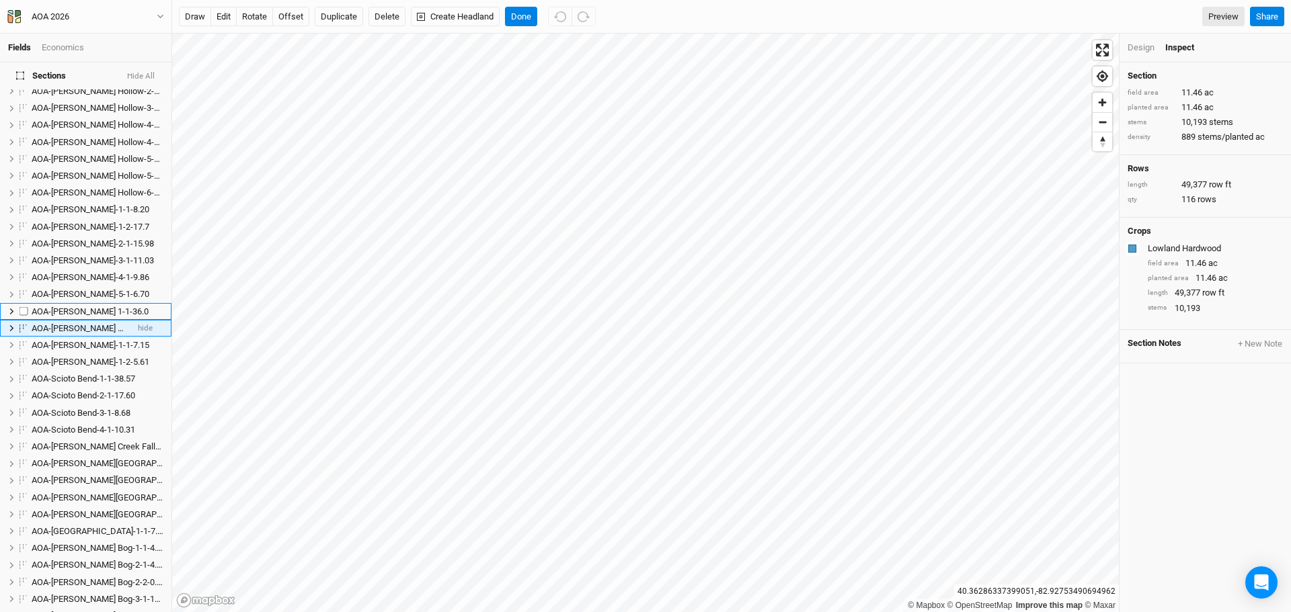
scroll to position [403, 0]
drag, startPoint x: 77, startPoint y: 339, endPoint x: 86, endPoint y: 387, distance: 48.6
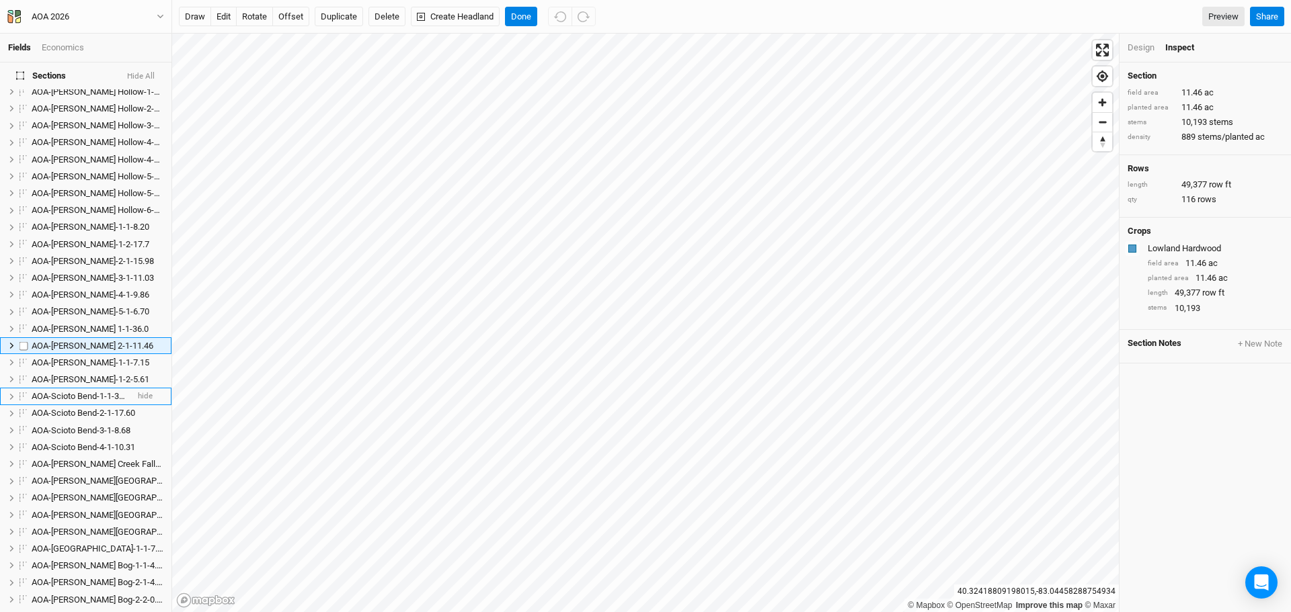
click at [77, 341] on span "AOA-[PERSON_NAME] 2-1-11.46" at bounding box center [93, 346] width 122 height 10
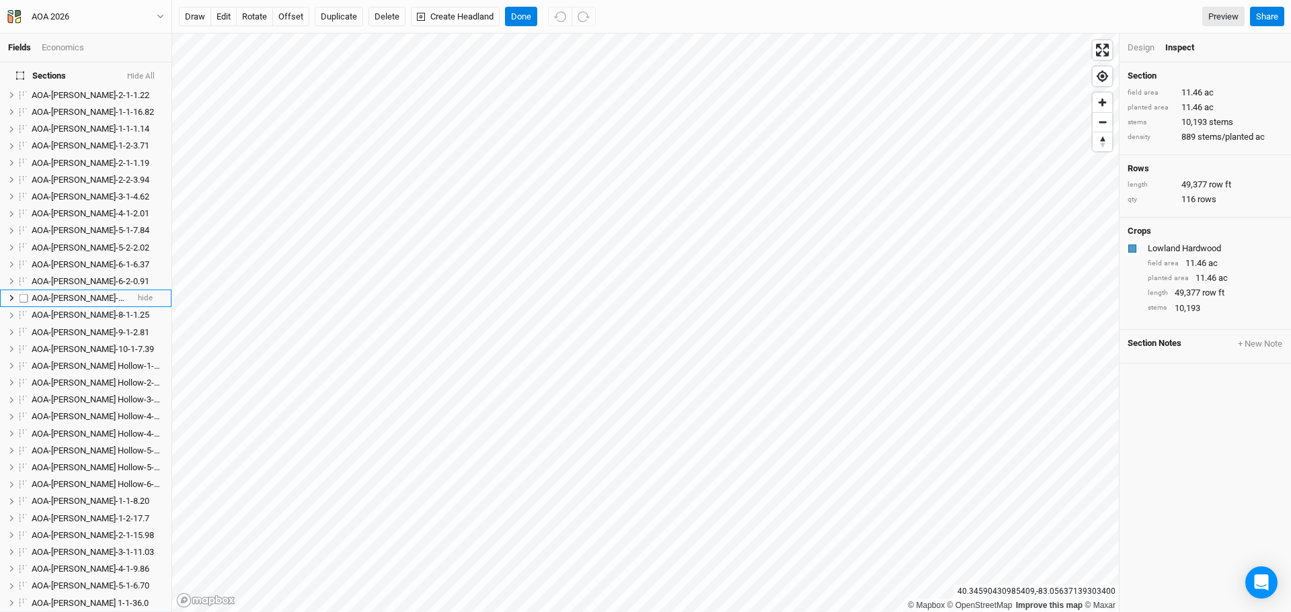
scroll to position [0, 0]
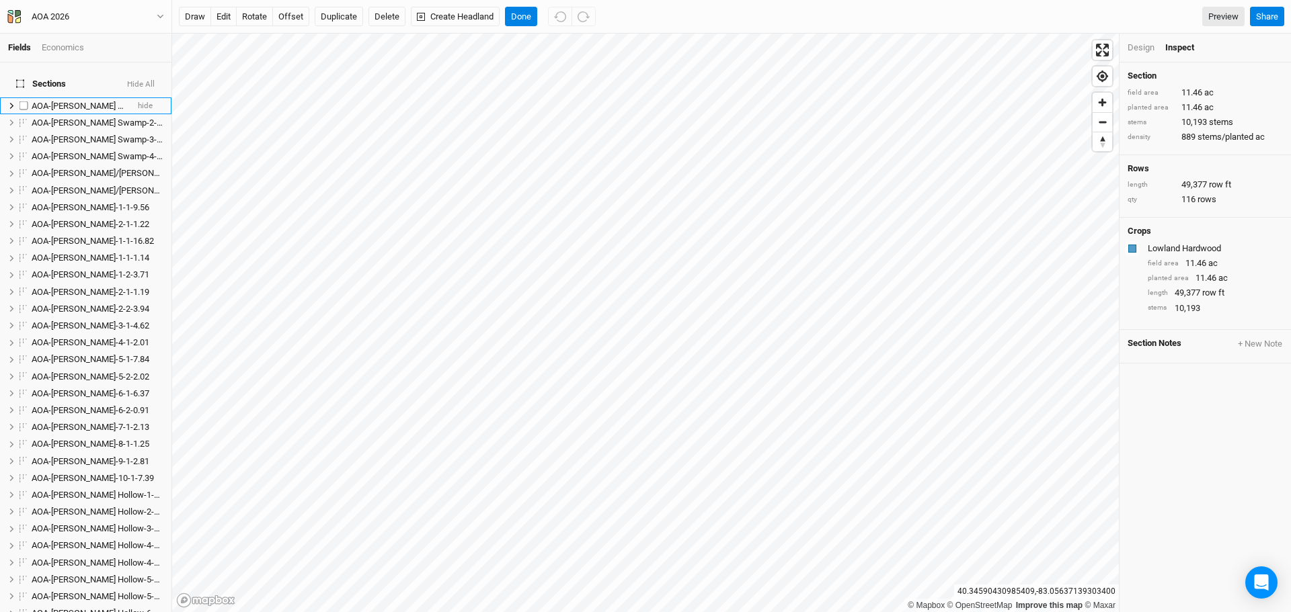
click at [96, 101] on span "AOA-[PERSON_NAME] Swamp-1-1-4.08" at bounding box center [106, 106] width 149 height 10
click at [519, 12] on button "Done" at bounding box center [521, 17] width 32 height 20
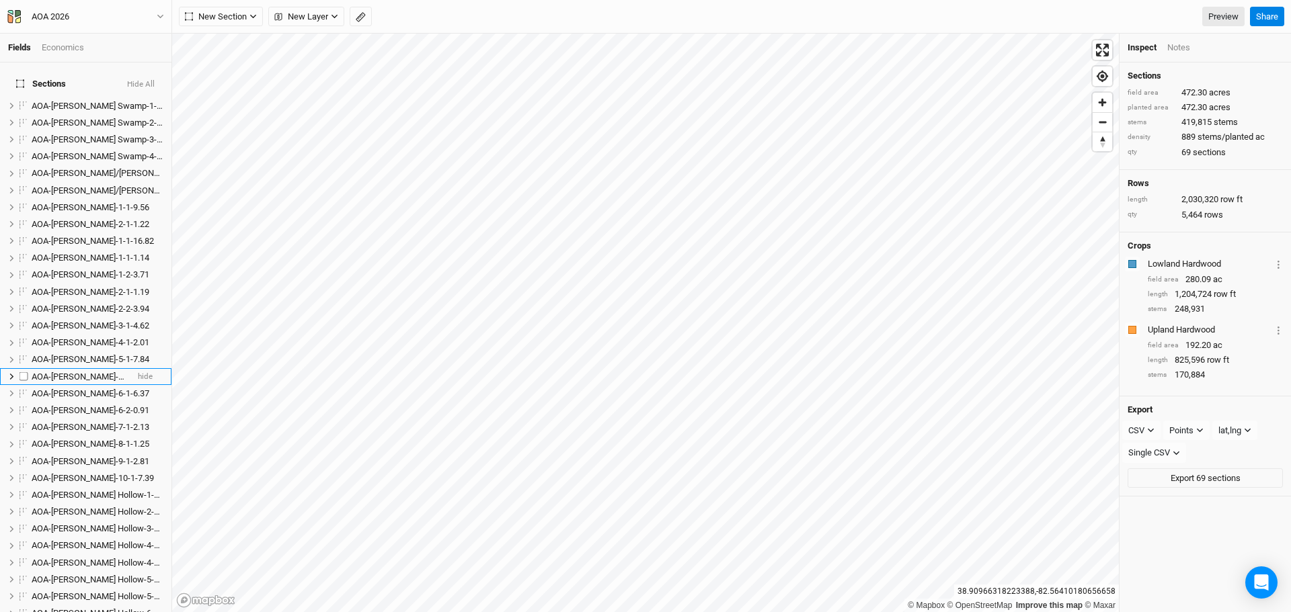
click at [102, 372] on span "AOA-[PERSON_NAME]-5-2-2.02" at bounding box center [91, 377] width 118 height 10
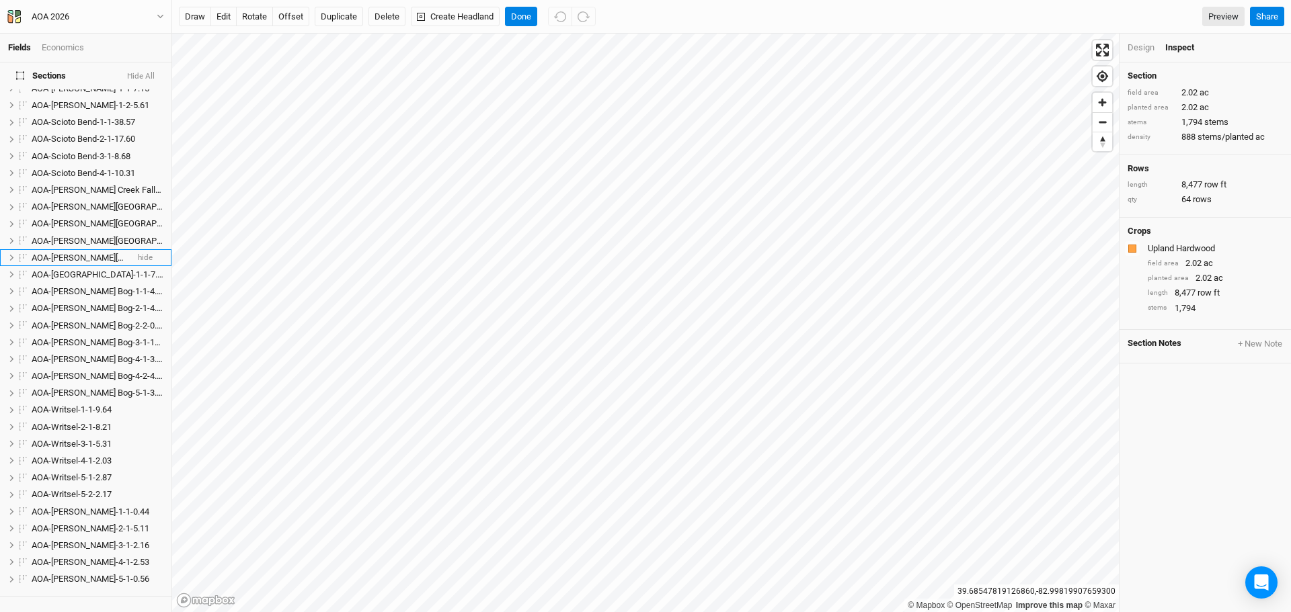
scroll to position [501, 0]
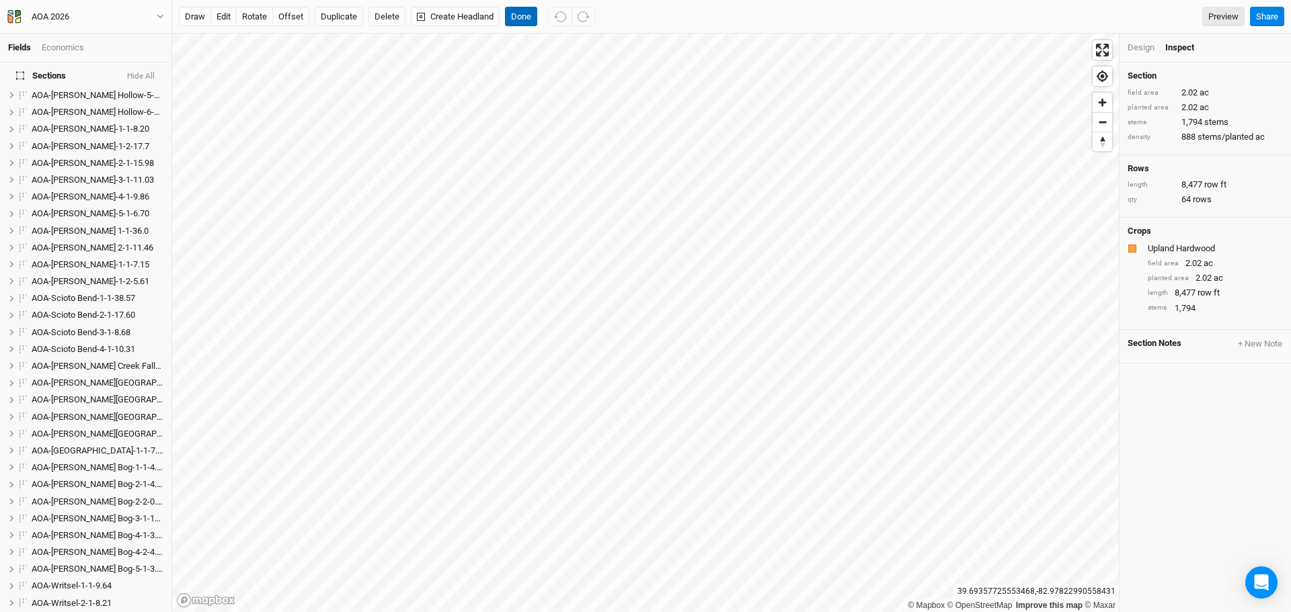
click at [523, 21] on button "Done" at bounding box center [521, 17] width 32 height 20
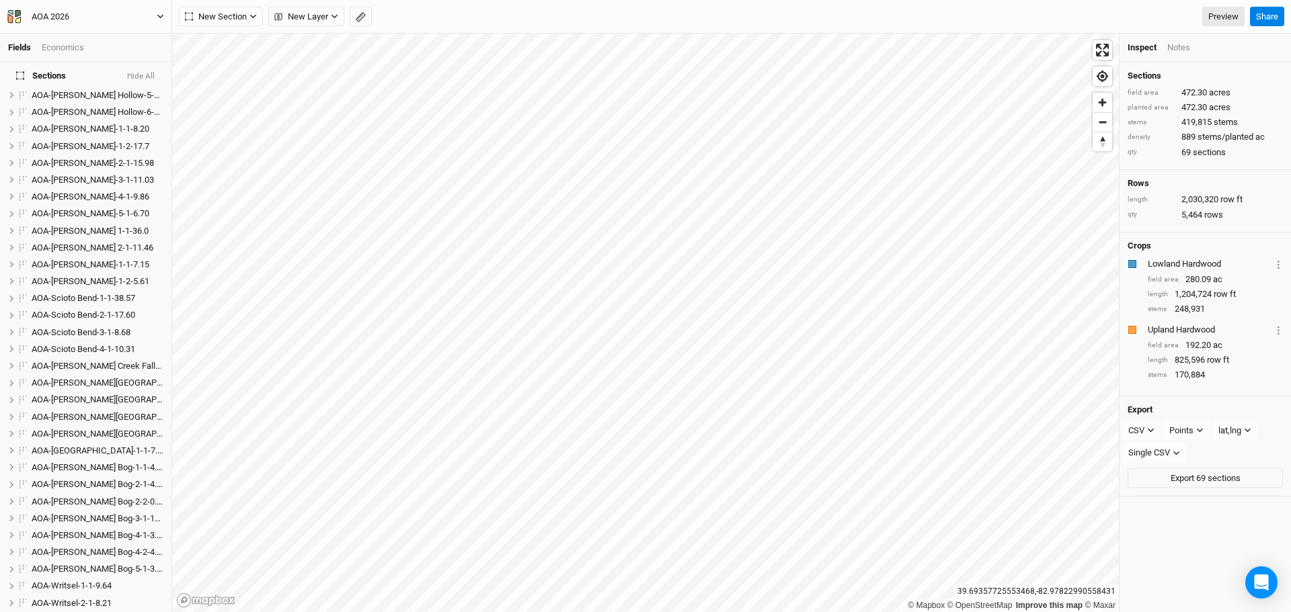
click at [158, 15] on icon "button" at bounding box center [160, 17] width 6 height 4
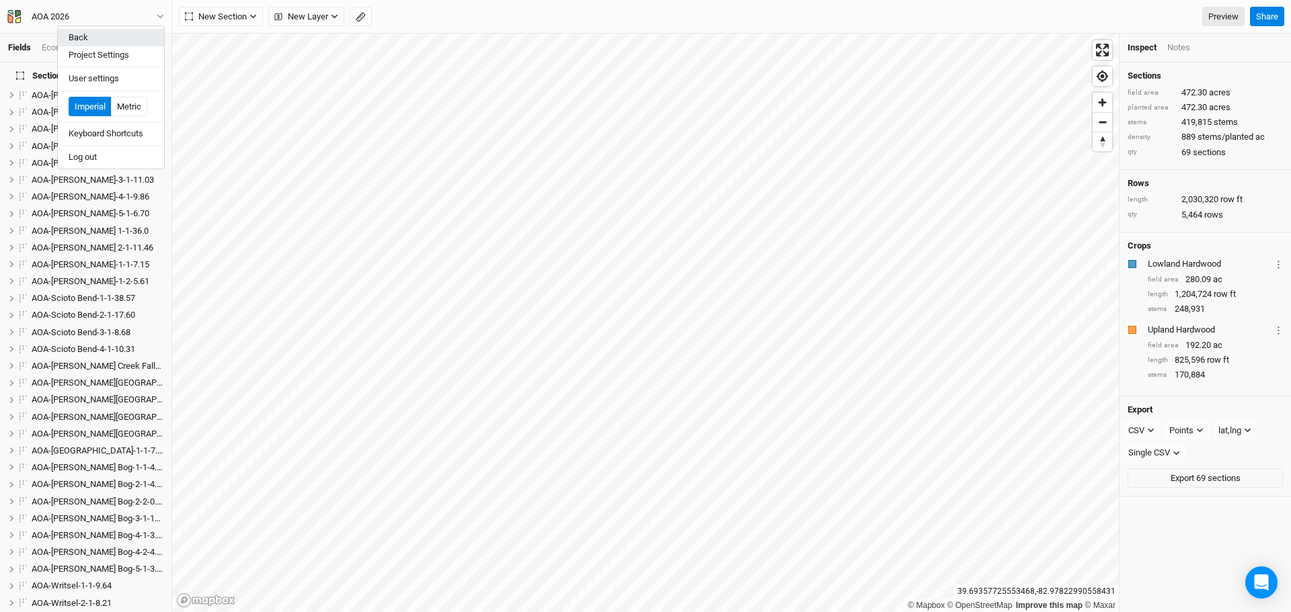
click at [93, 34] on button "Back" at bounding box center [111, 37] width 106 height 17
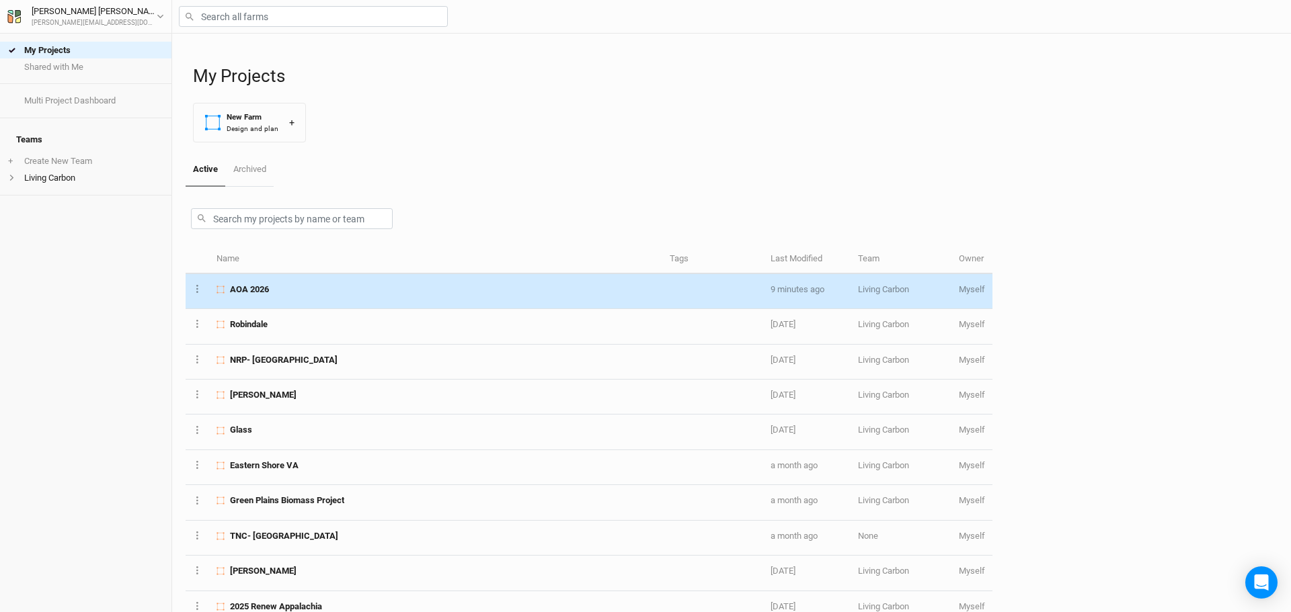
click at [286, 293] on div "AOA 2026" at bounding box center [435, 290] width 438 height 12
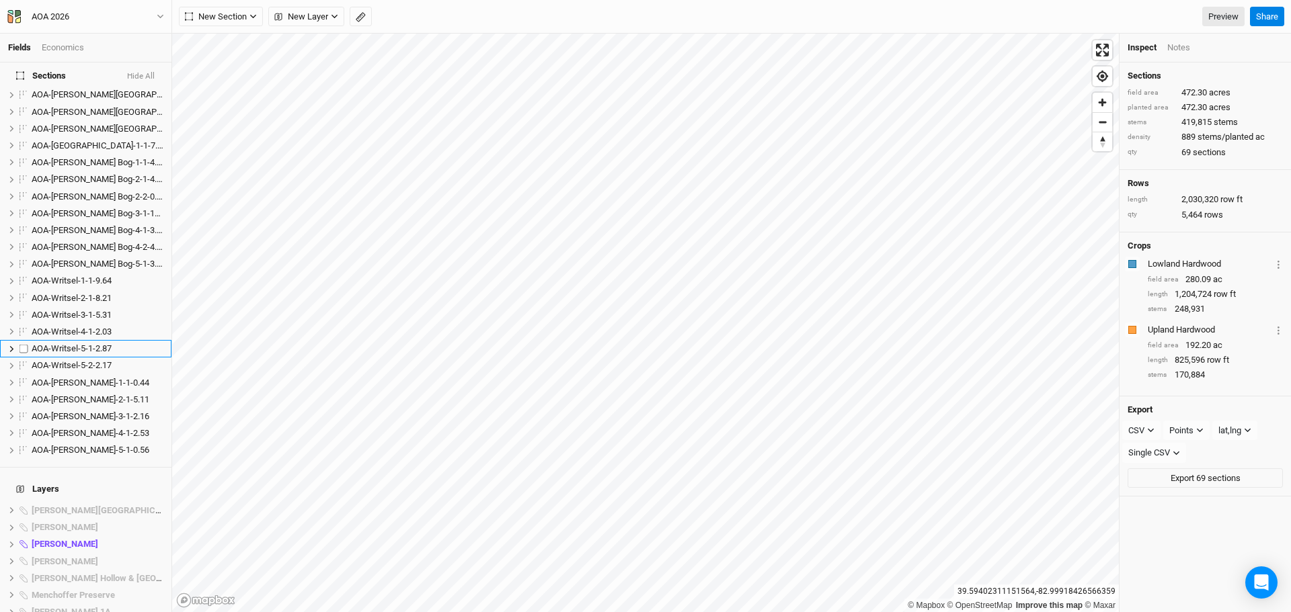
scroll to position [874, 0]
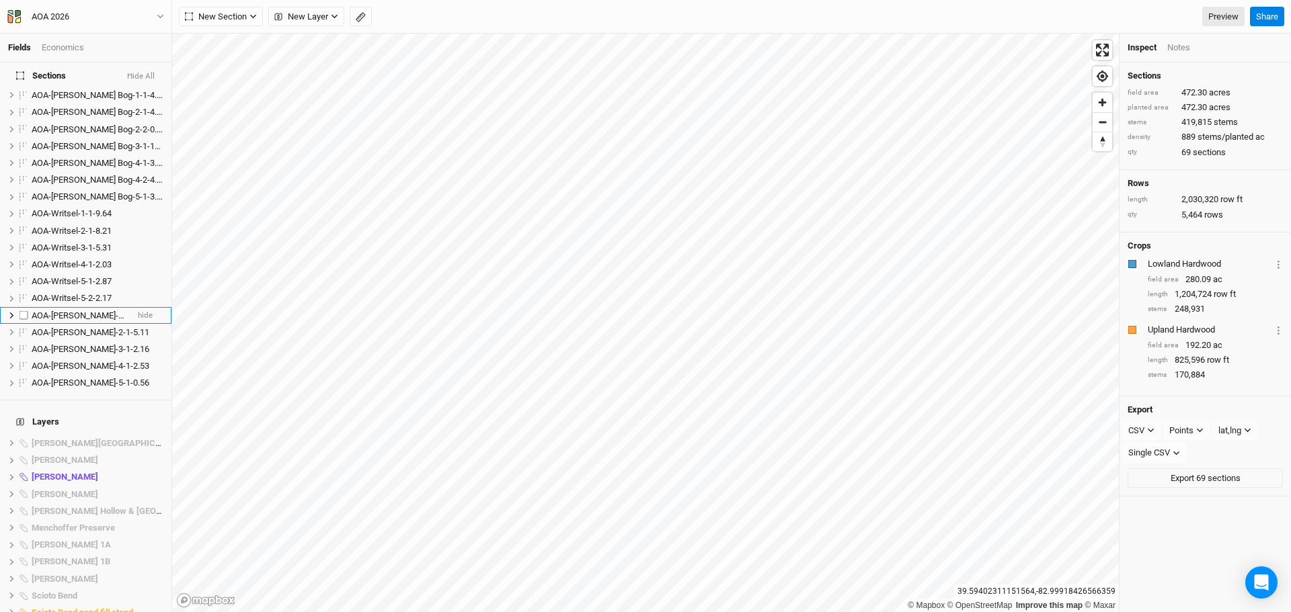
click at [84, 311] on span "AOA-[PERSON_NAME]-1-1-0.44" at bounding box center [91, 316] width 118 height 10
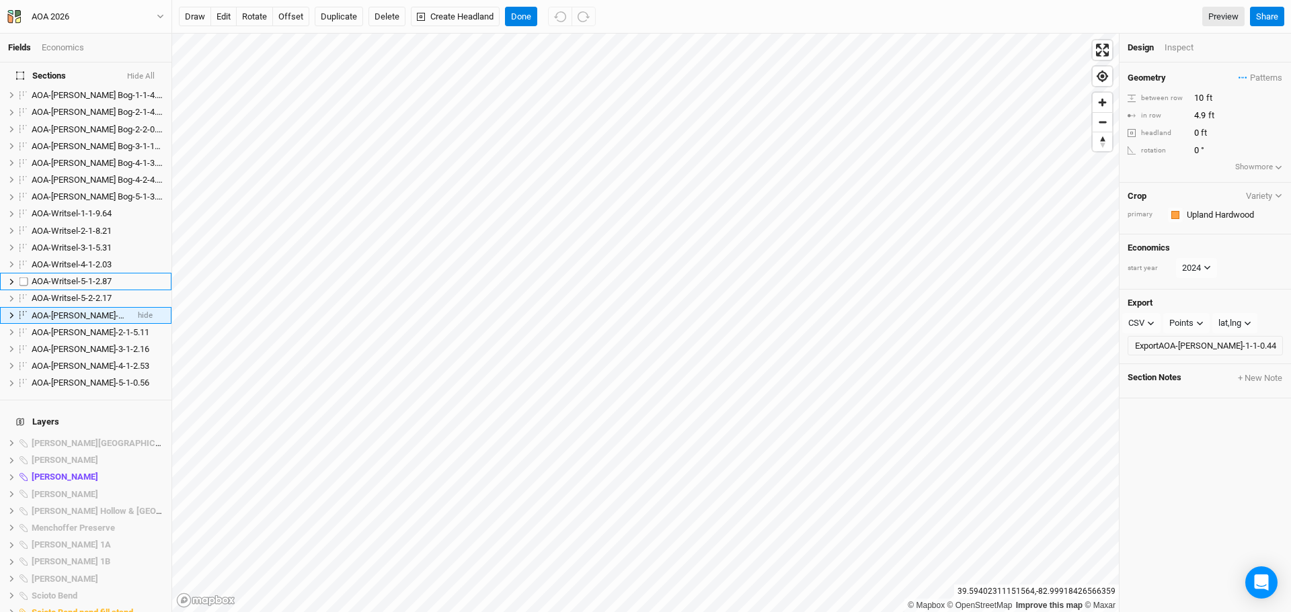
scroll to position [844, 0]
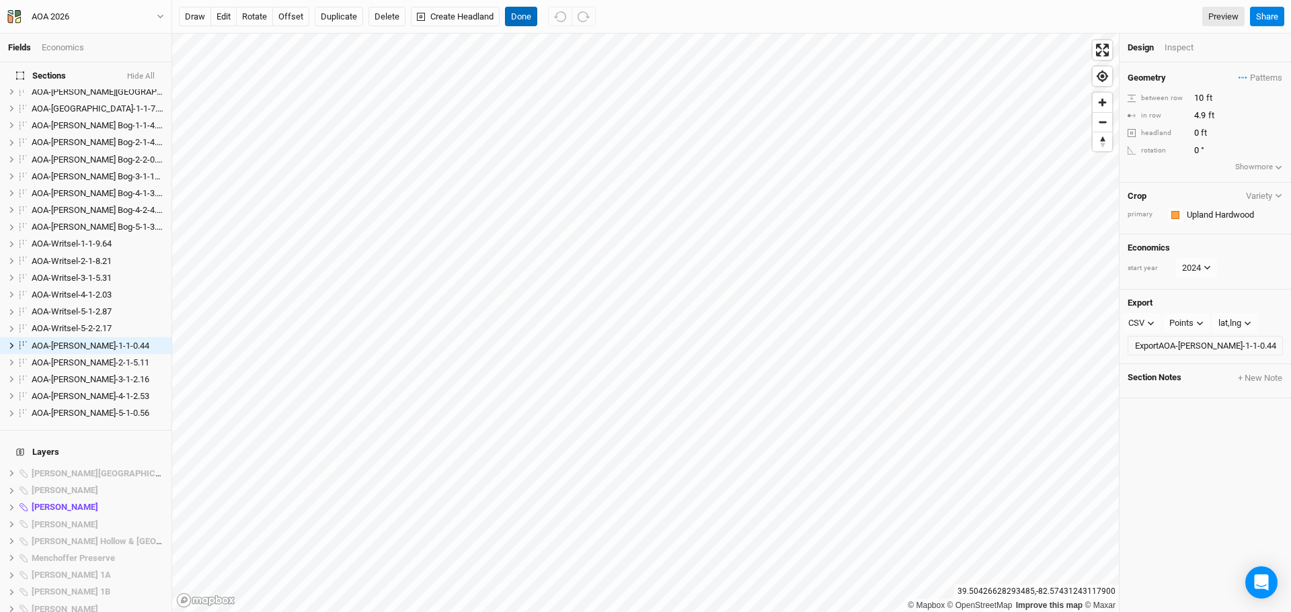
click at [522, 17] on button "Done" at bounding box center [521, 17] width 32 height 20
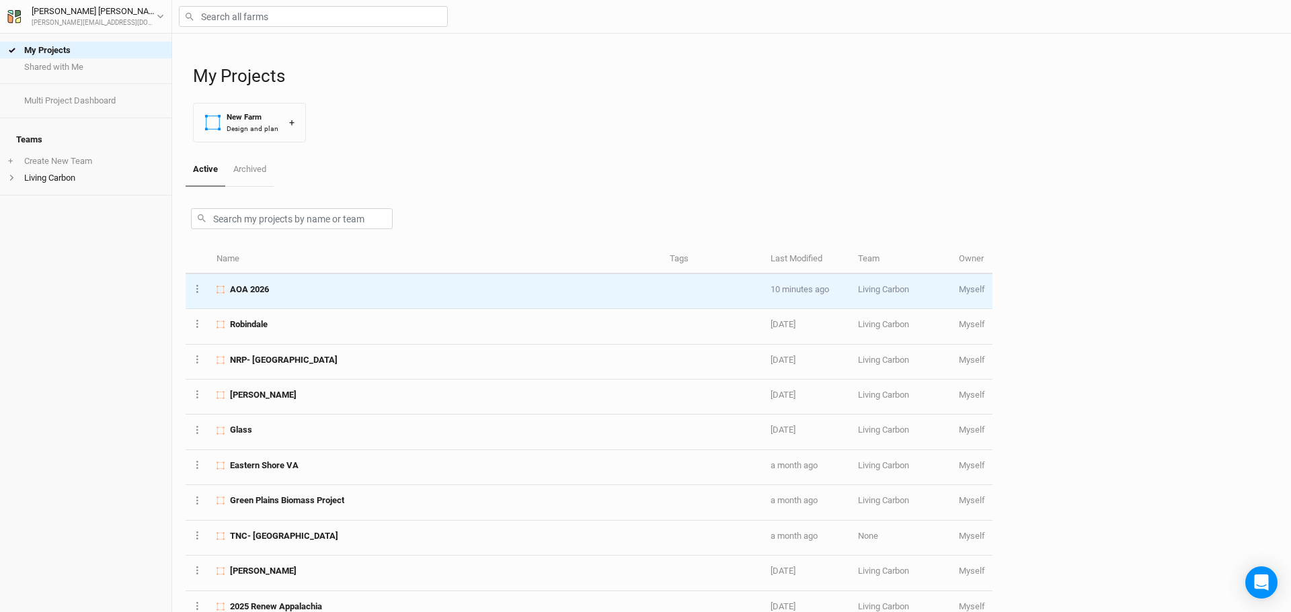
click at [286, 293] on div "AOA 2026" at bounding box center [435, 290] width 438 height 12
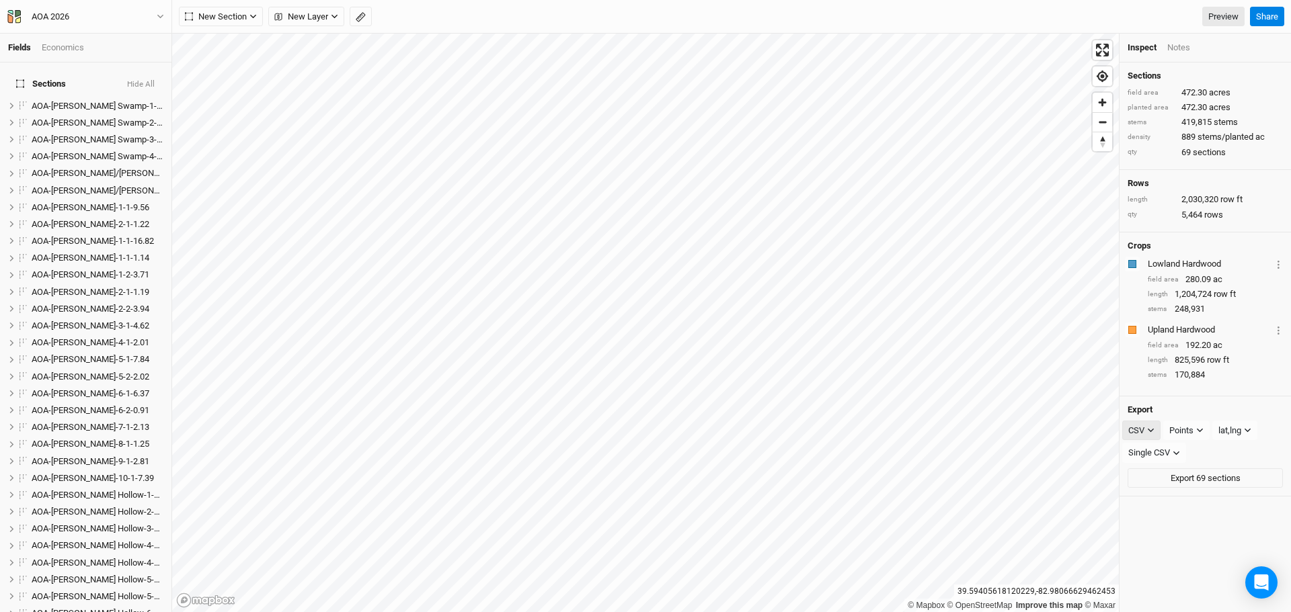
click at [1147, 434] on icon "button" at bounding box center [1150, 430] width 7 height 7
click at [1162, 485] on span "JSON" at bounding box center [1153, 491] width 28 height 15
click at [1207, 434] on icon "button" at bounding box center [1205, 430] width 7 height 7
click at [1209, 510] on span "Boundary" at bounding box center [1209, 512] width 46 height 15
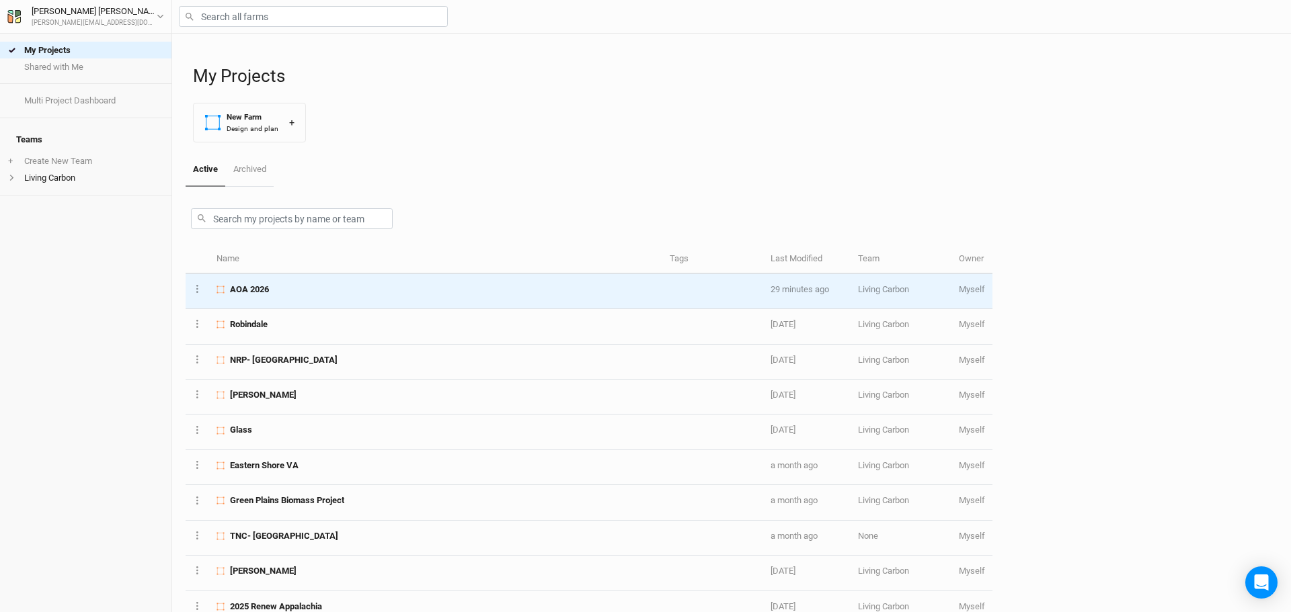
click at [253, 282] on td "AOA 2026" at bounding box center [435, 291] width 453 height 35
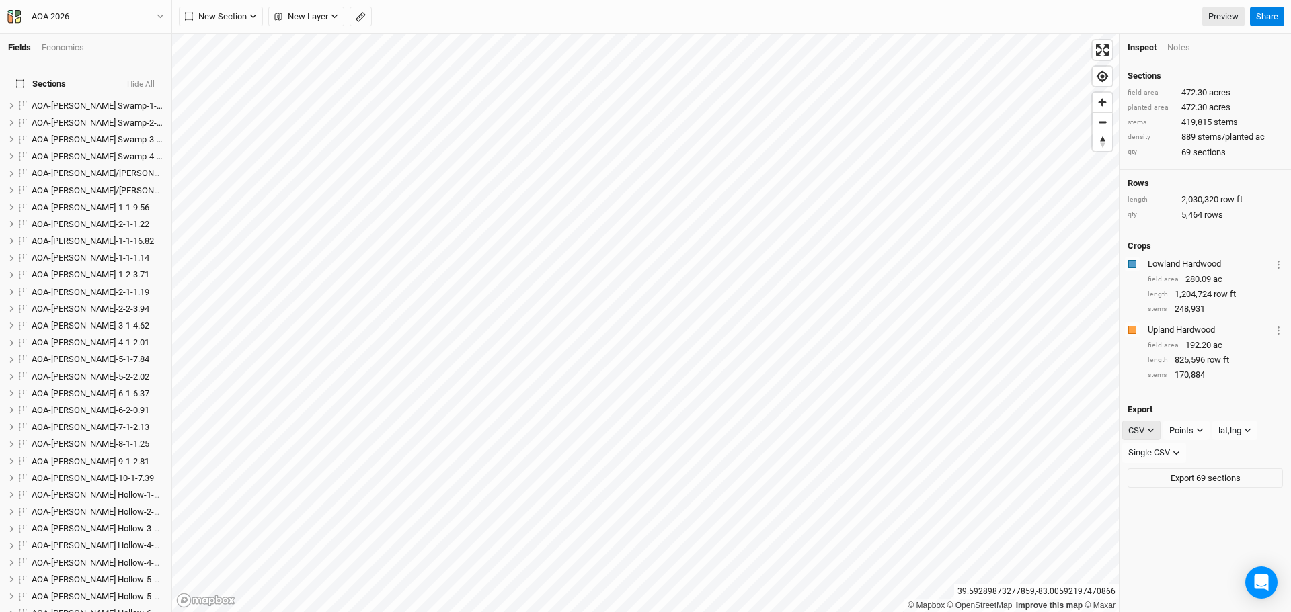
click at [1151, 434] on icon "button" at bounding box center [1150, 430] width 7 height 7
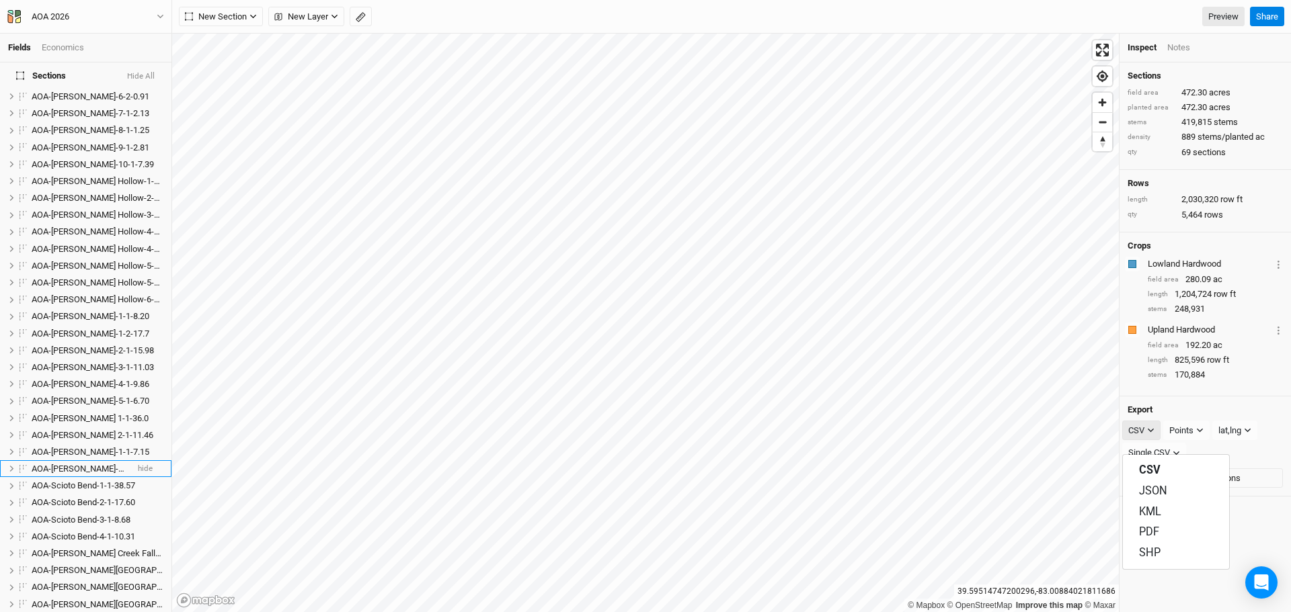
scroll to position [403, 0]
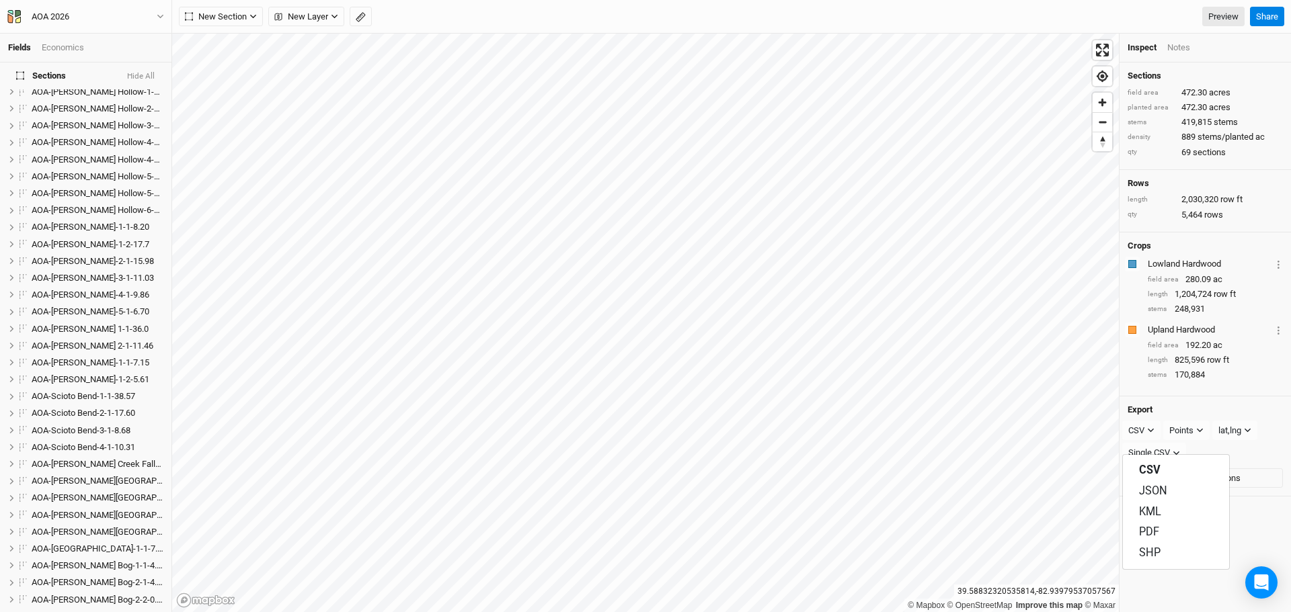
click at [1198, 415] on h4 "Export" at bounding box center [1204, 410] width 155 height 11
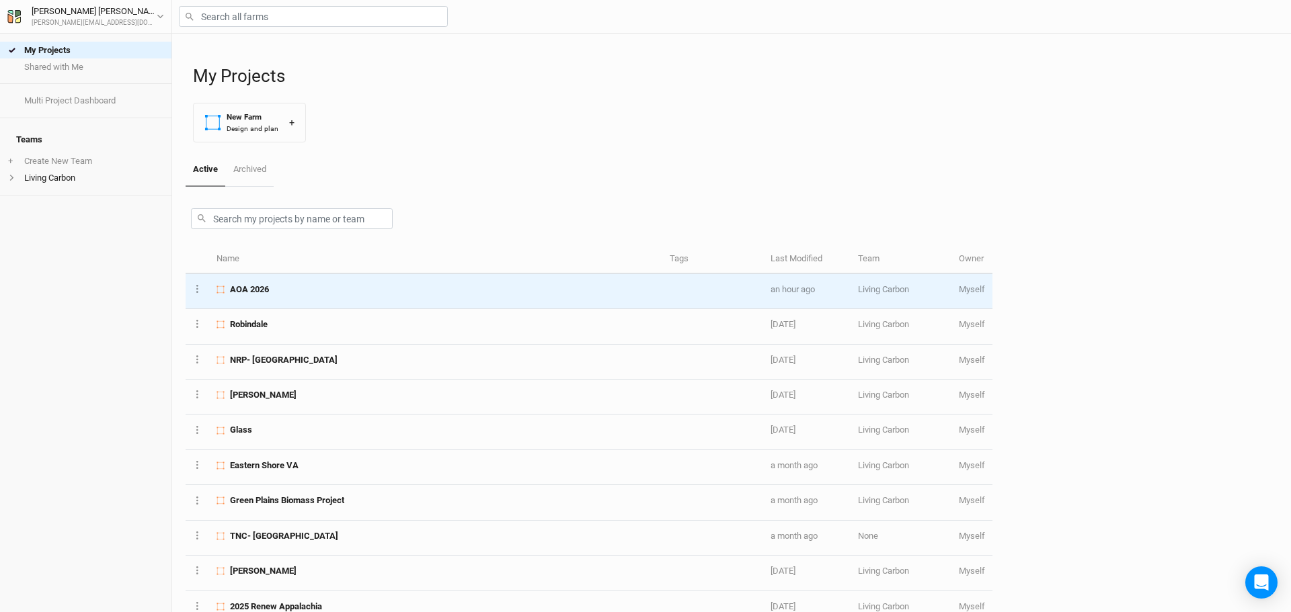
click at [259, 288] on span "AOA 2026" at bounding box center [249, 290] width 39 height 12
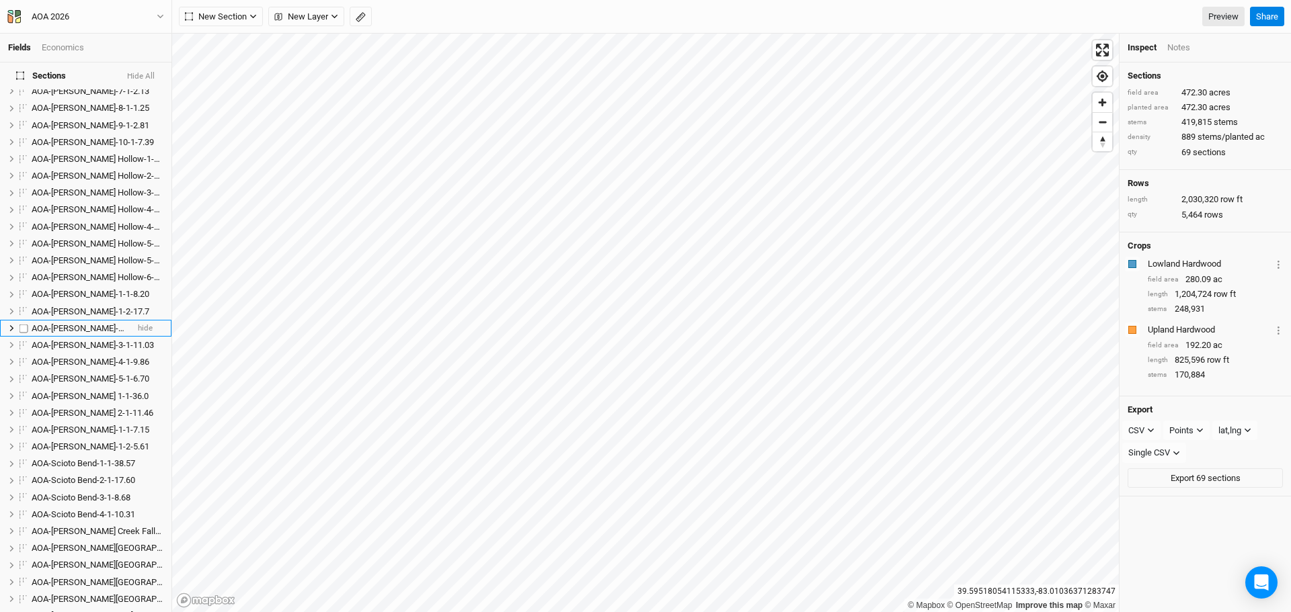
scroll to position [471, 0]
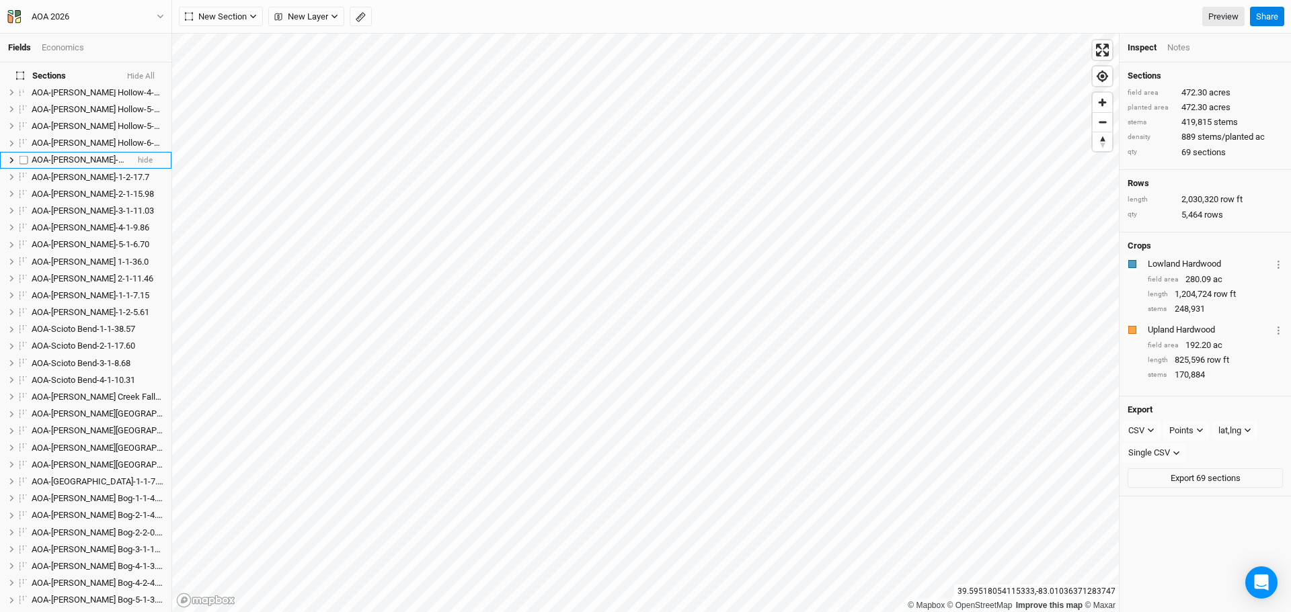
click at [65, 155] on span "AOA-[PERSON_NAME]-1-1-8.20" at bounding box center [91, 160] width 118 height 10
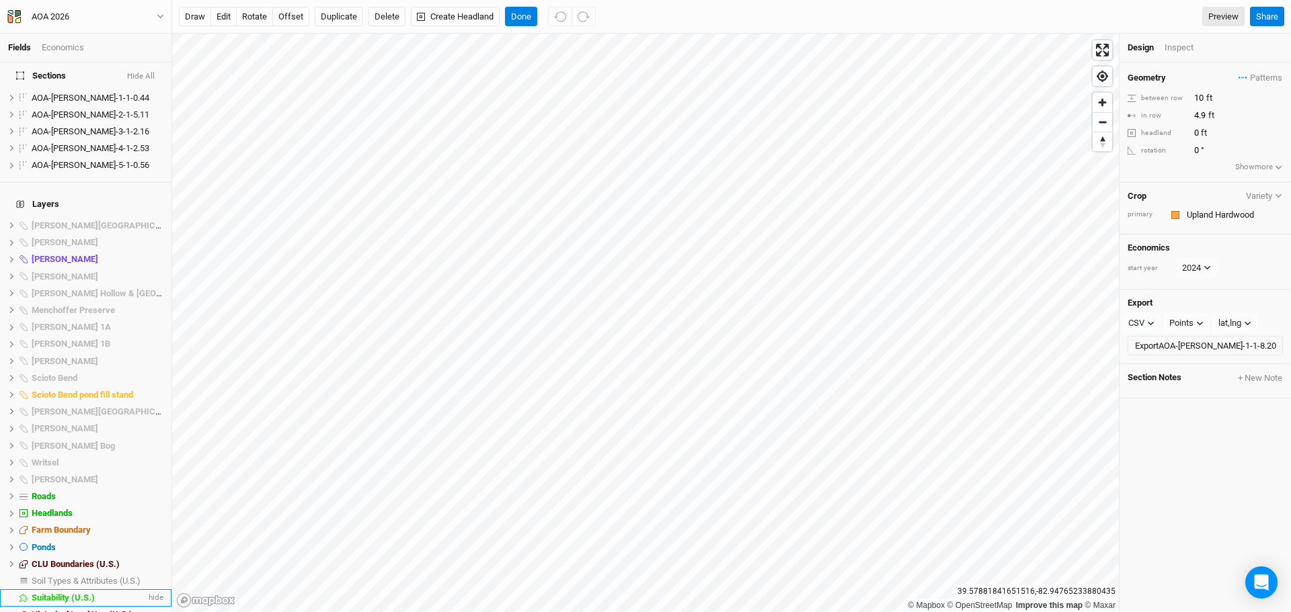
scroll to position [1129, 0]
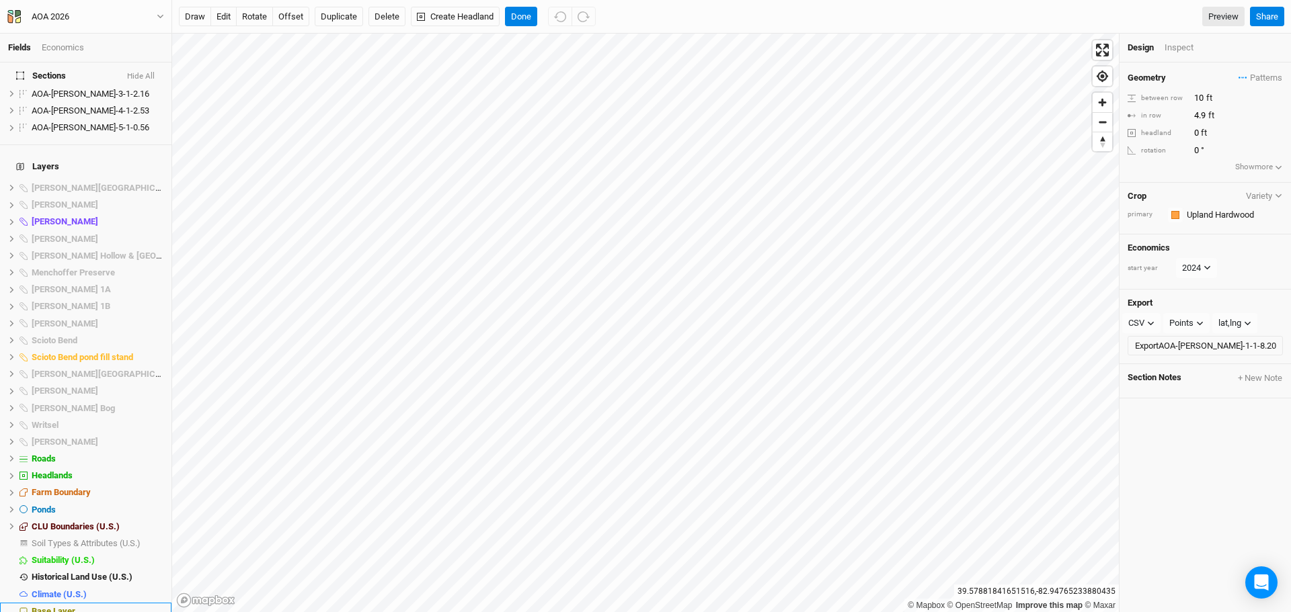
click at [63, 606] on span "Base Layer" at bounding box center [54, 611] width 44 height 10
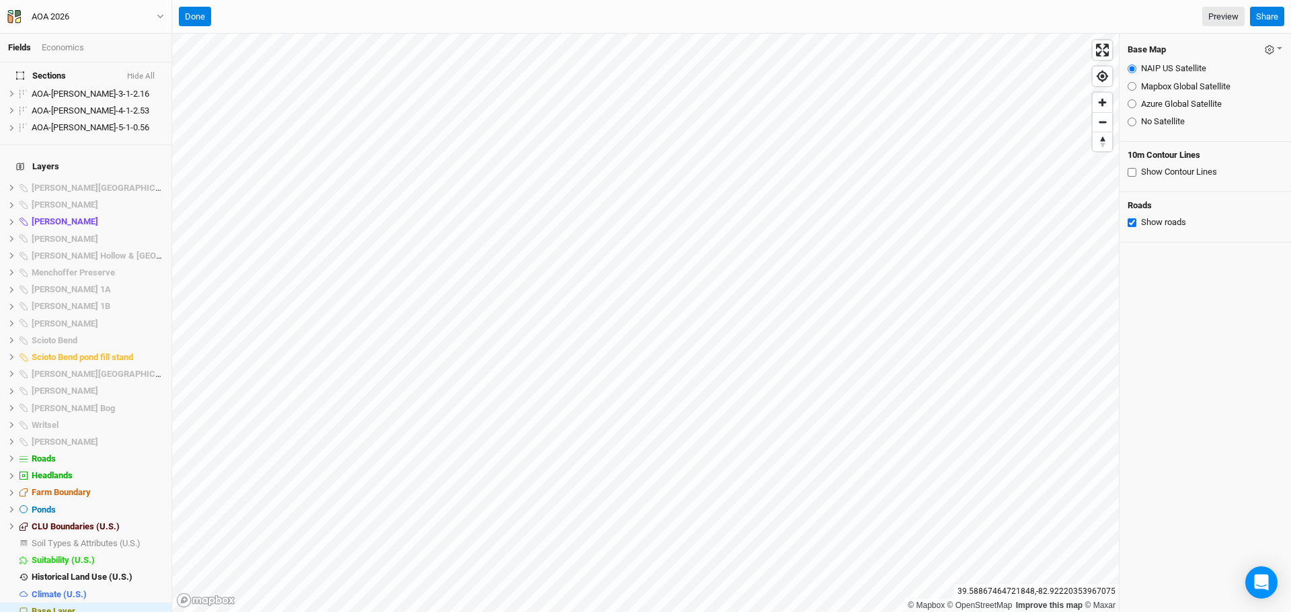
click at [1131, 106] on input "Azure Global Satellite" at bounding box center [1131, 103] width 9 height 9
radio input "true"
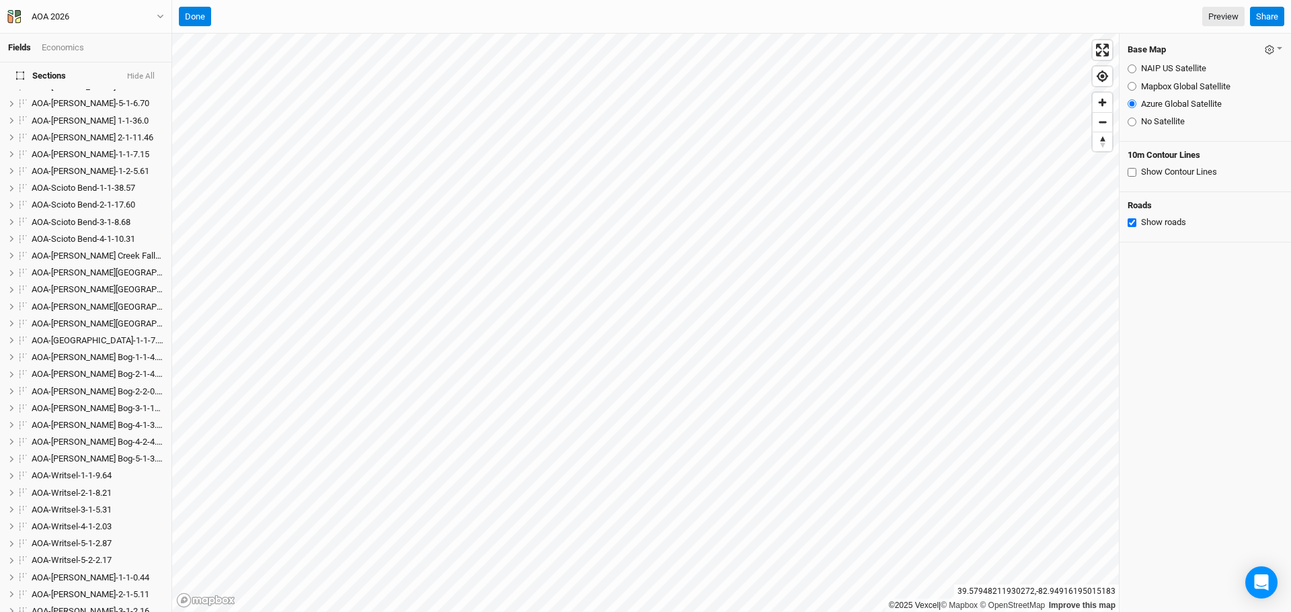
scroll to position [0, 0]
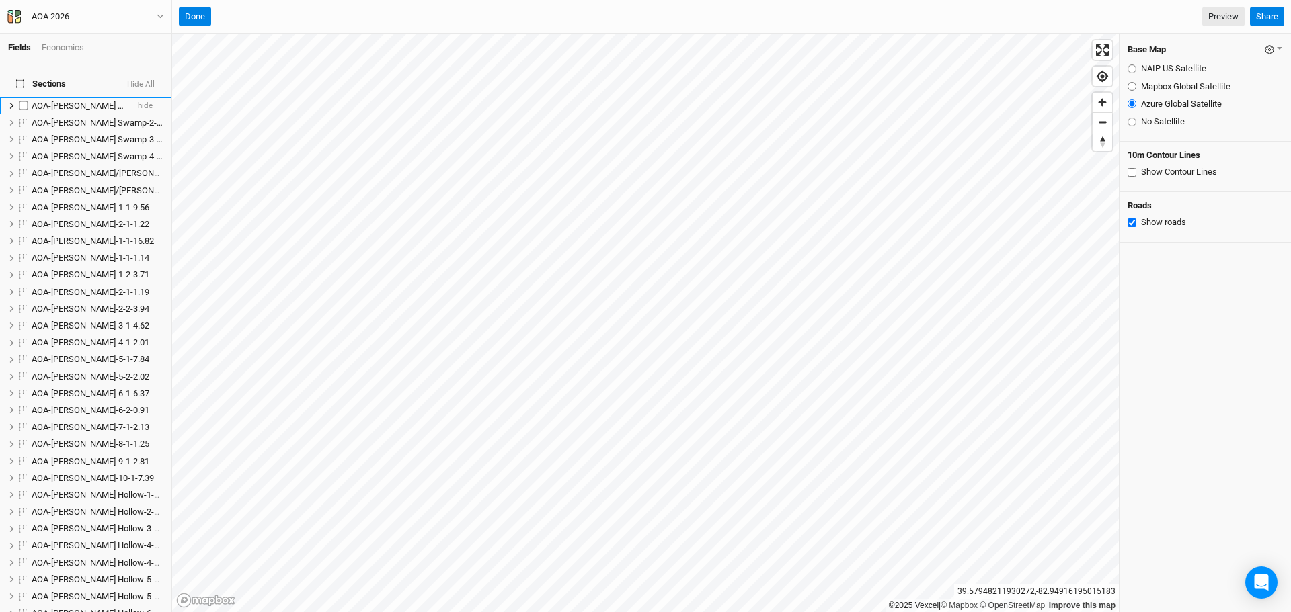
click at [84, 101] on span "AOA-[PERSON_NAME] Swamp-1-1-4.08" at bounding box center [106, 106] width 149 height 10
